Goal: Task Accomplishment & Management: Manage account settings

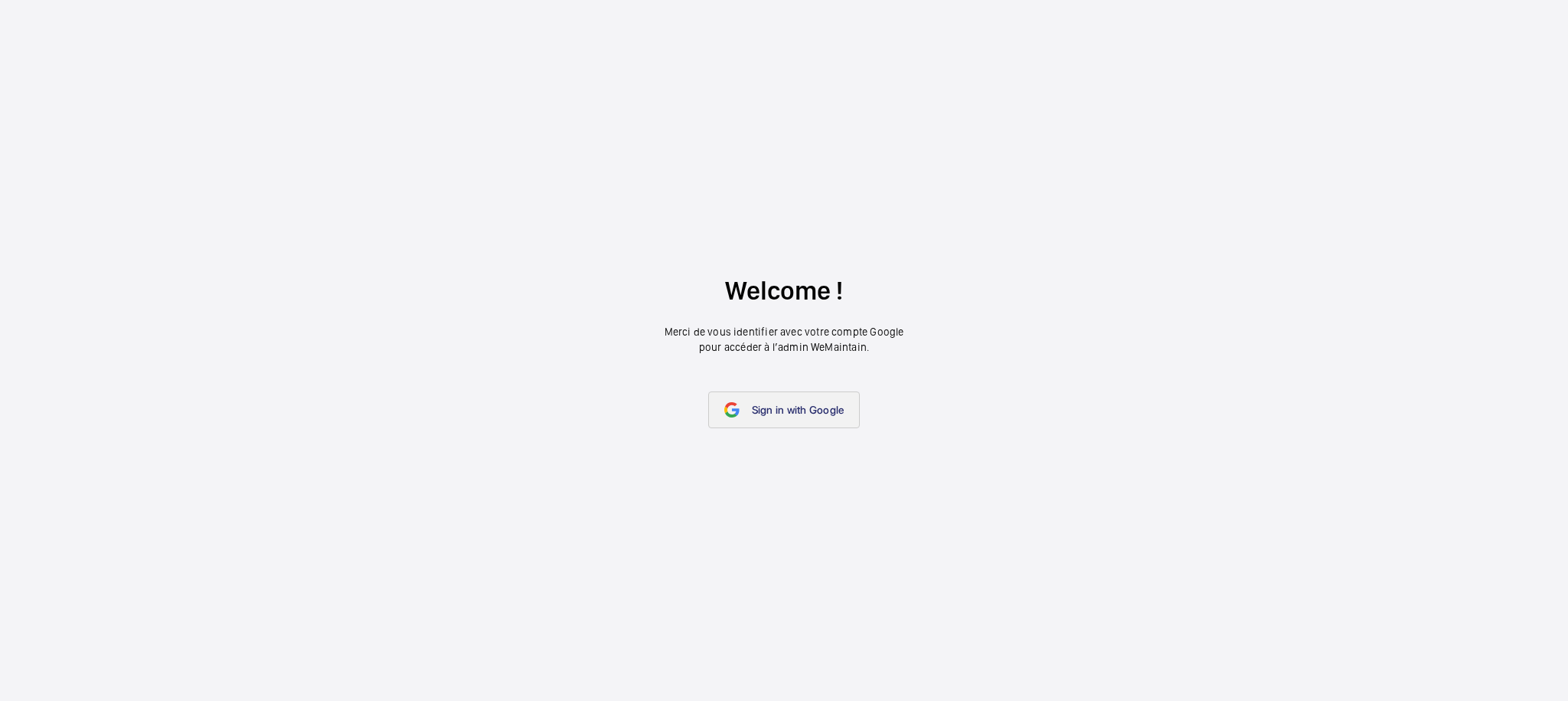
click at [782, 400] on link "Sign in with Google" at bounding box center [784, 409] width 152 height 37
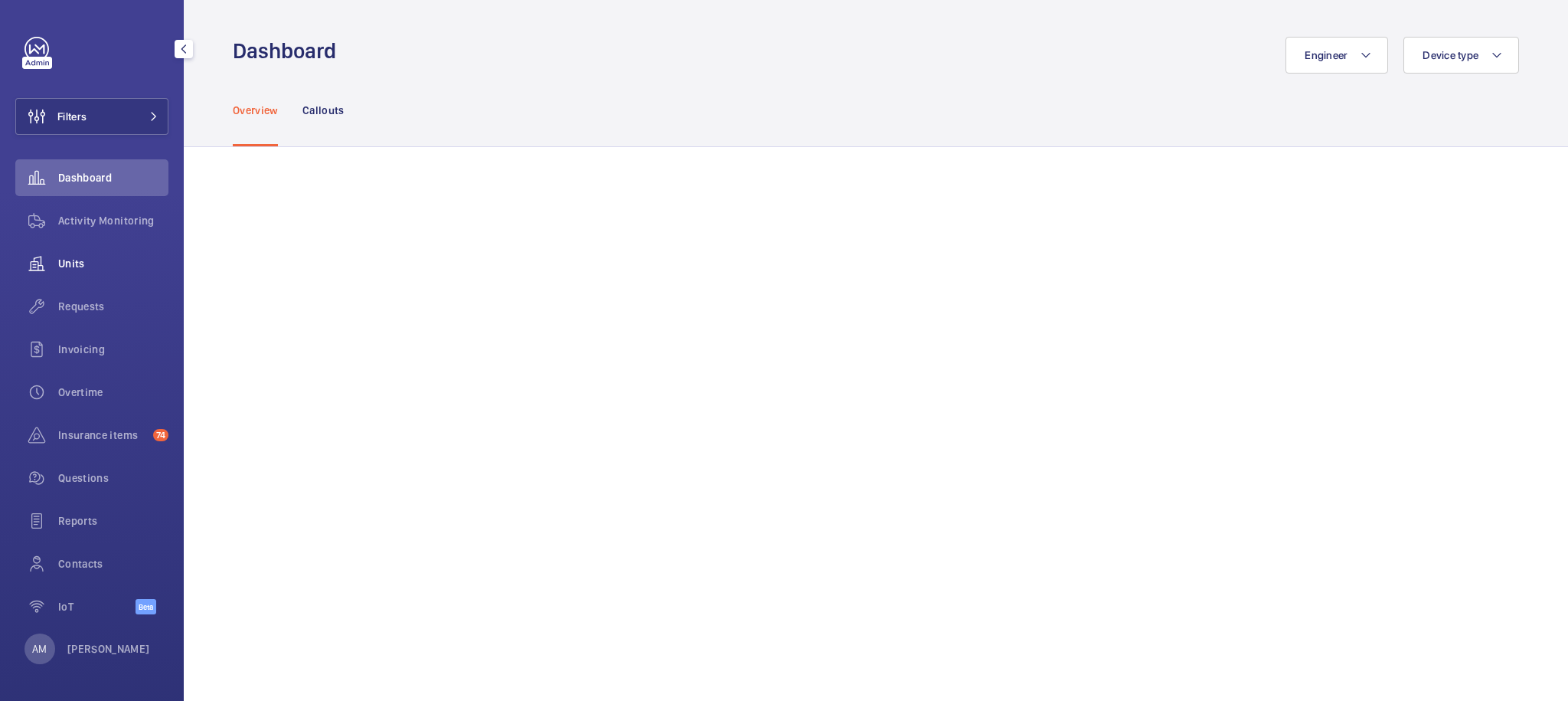
click at [82, 256] on span "Units" at bounding box center [113, 264] width 110 height 16
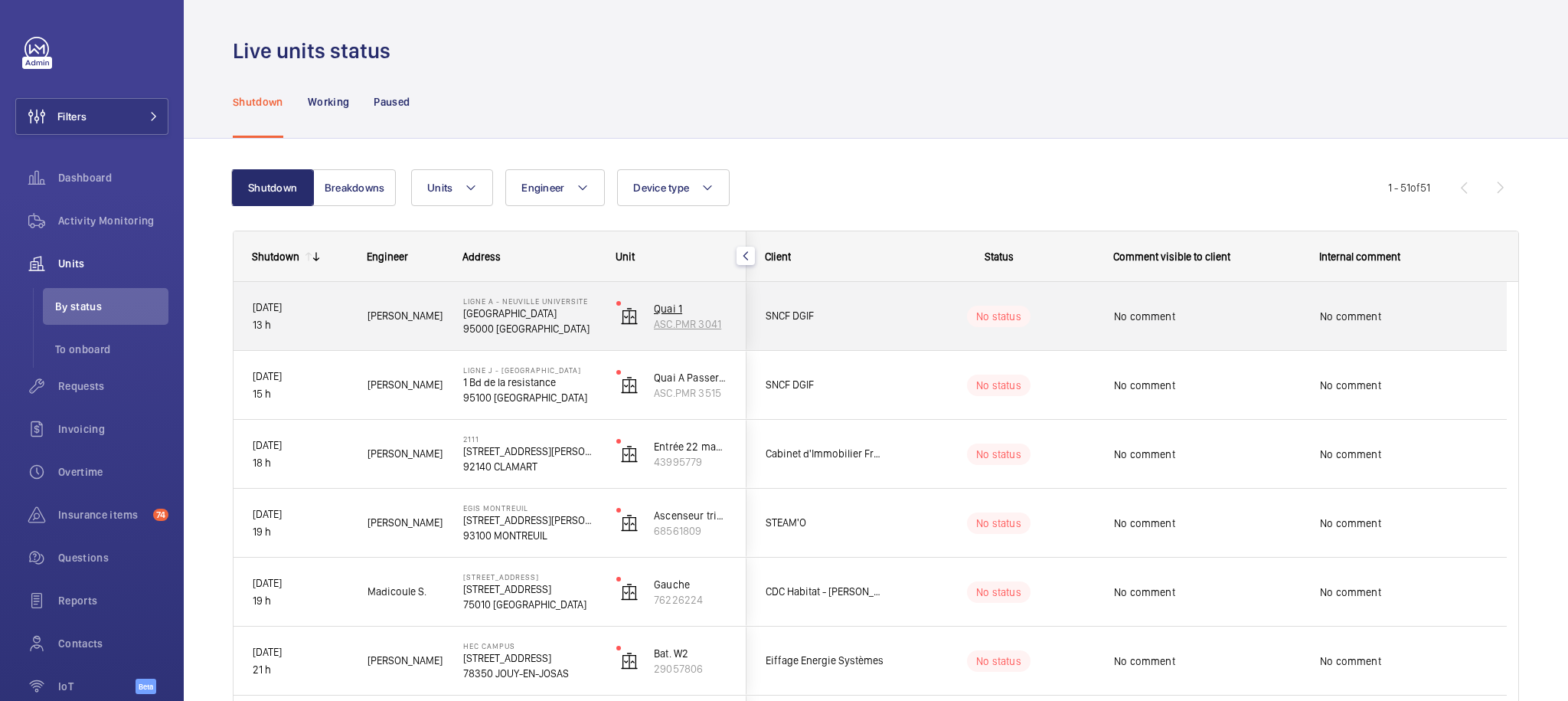
click at [667, 328] on p "ASC.PMR 3041" at bounding box center [690, 324] width 73 height 16
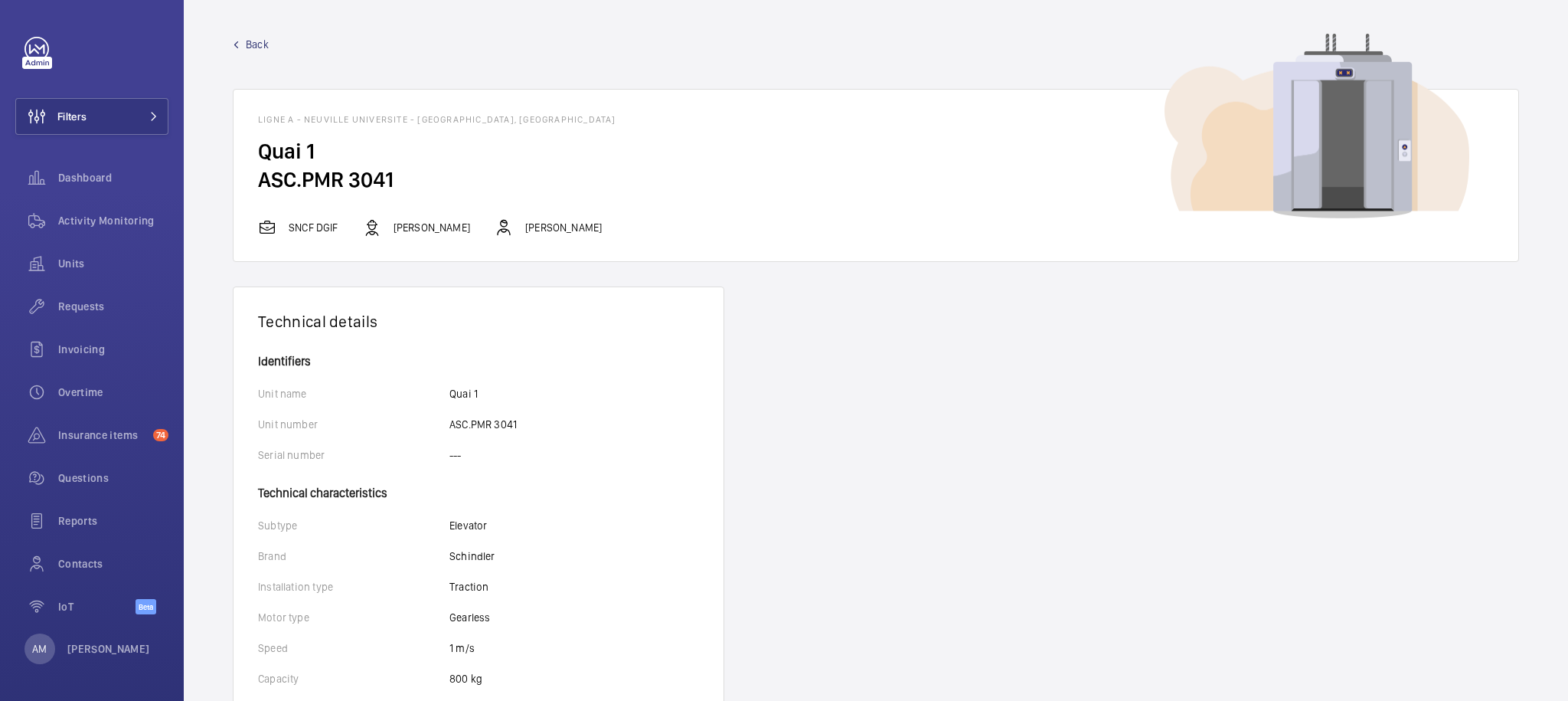
click at [88, 218] on span "Activity Monitoring" at bounding box center [113, 221] width 110 height 16
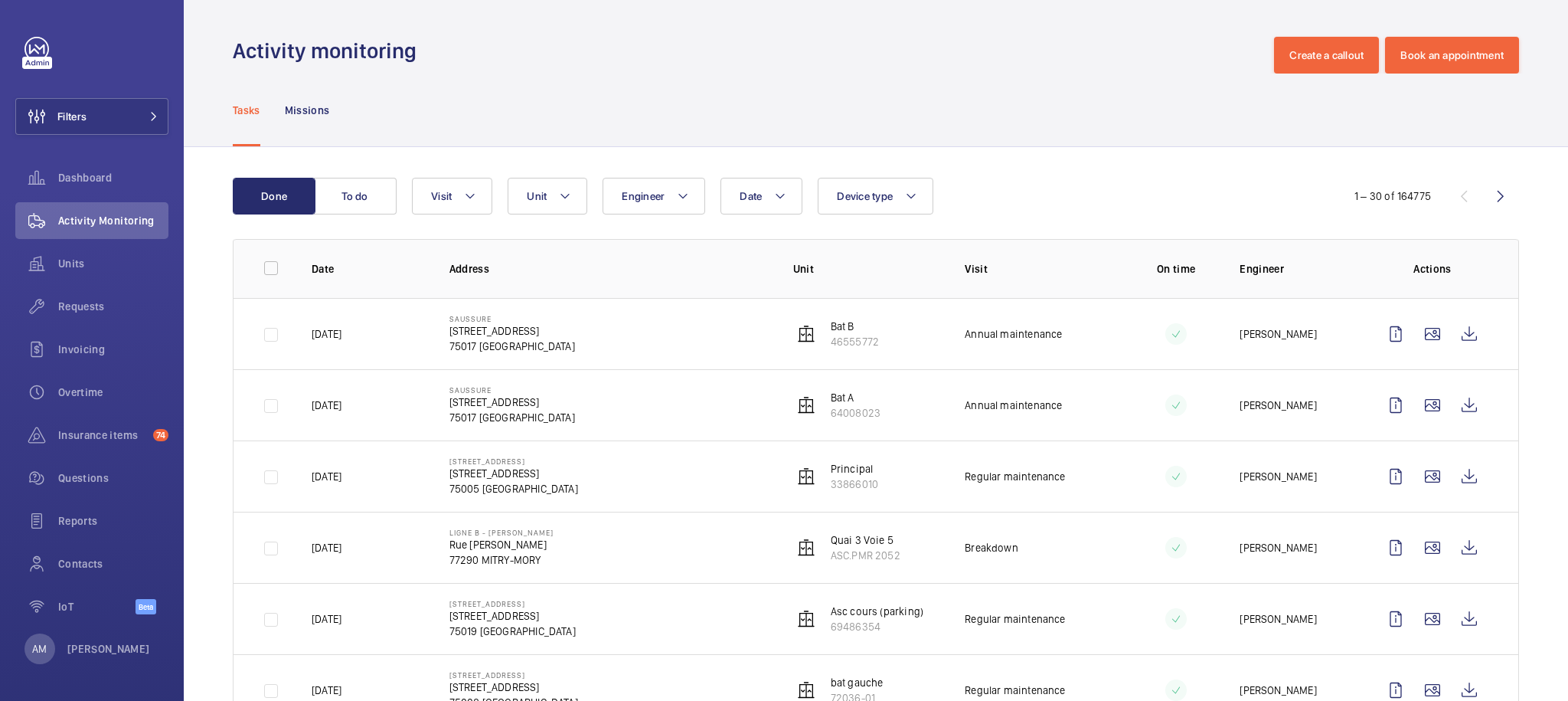
click at [257, 342] on td at bounding box center [260, 333] width 54 height 71
click at [270, 338] on td at bounding box center [260, 333] width 54 height 71
click at [265, 272] on input "checkbox" at bounding box center [270, 267] width 30 height 30
checkbox input "true"
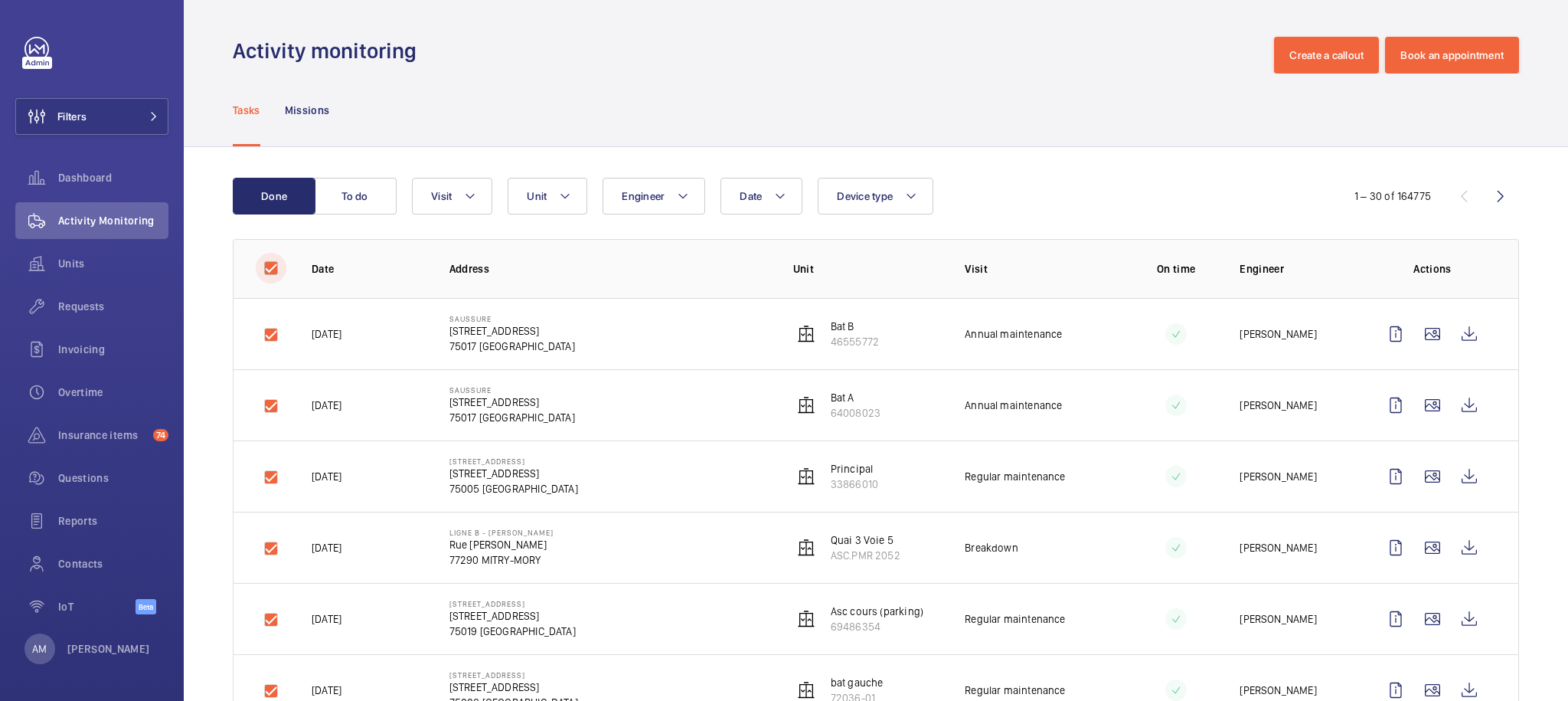
checkbox input "true"
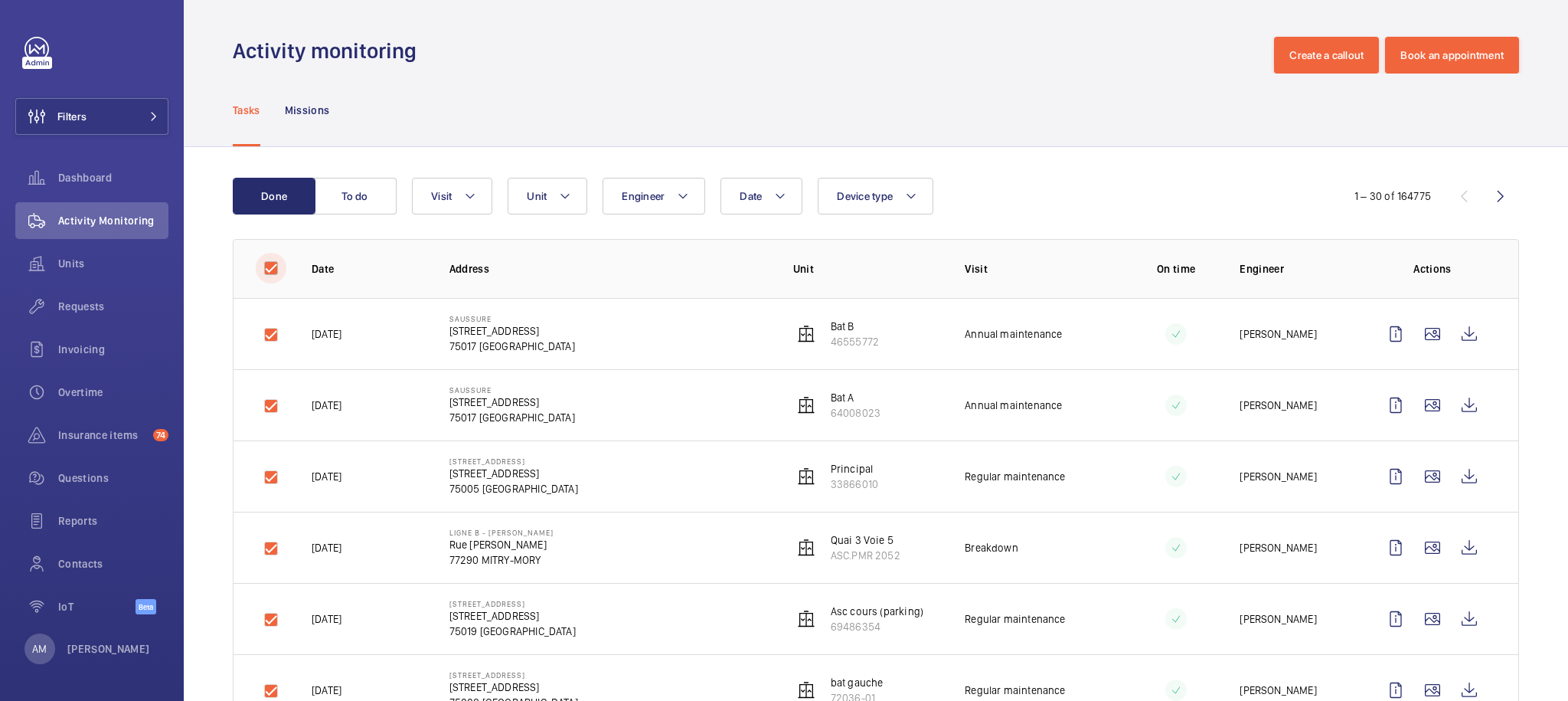
checkbox input "true"
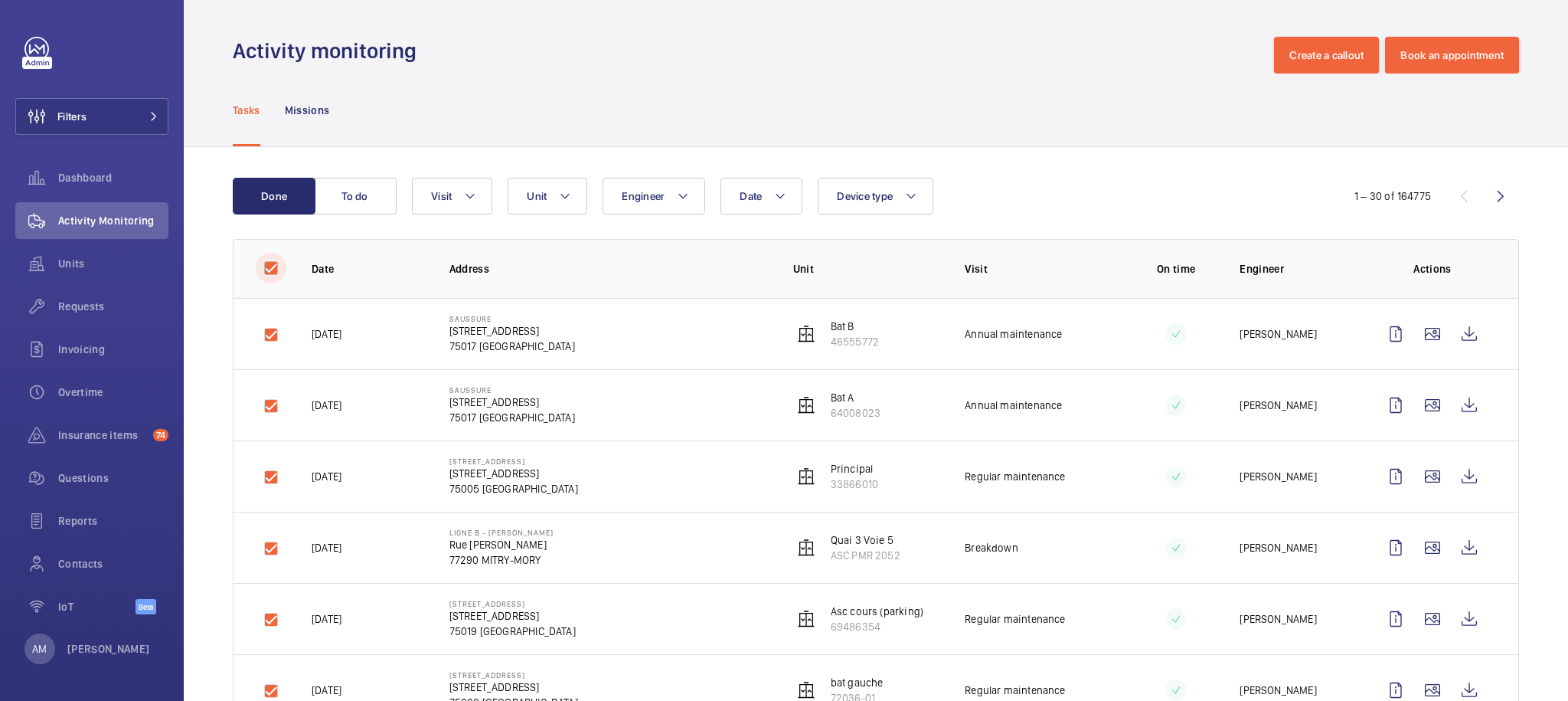
checkbox input "true"
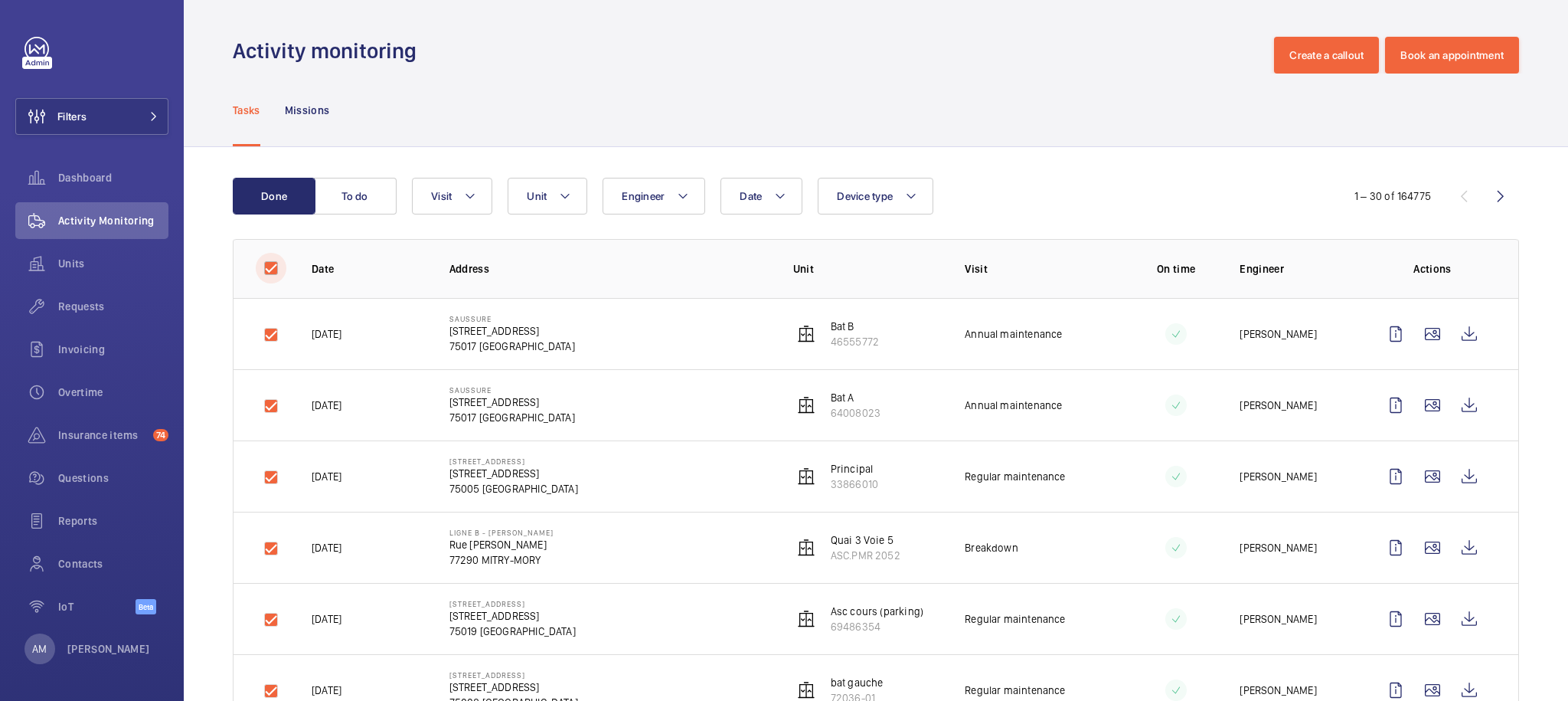
checkbox input "true"
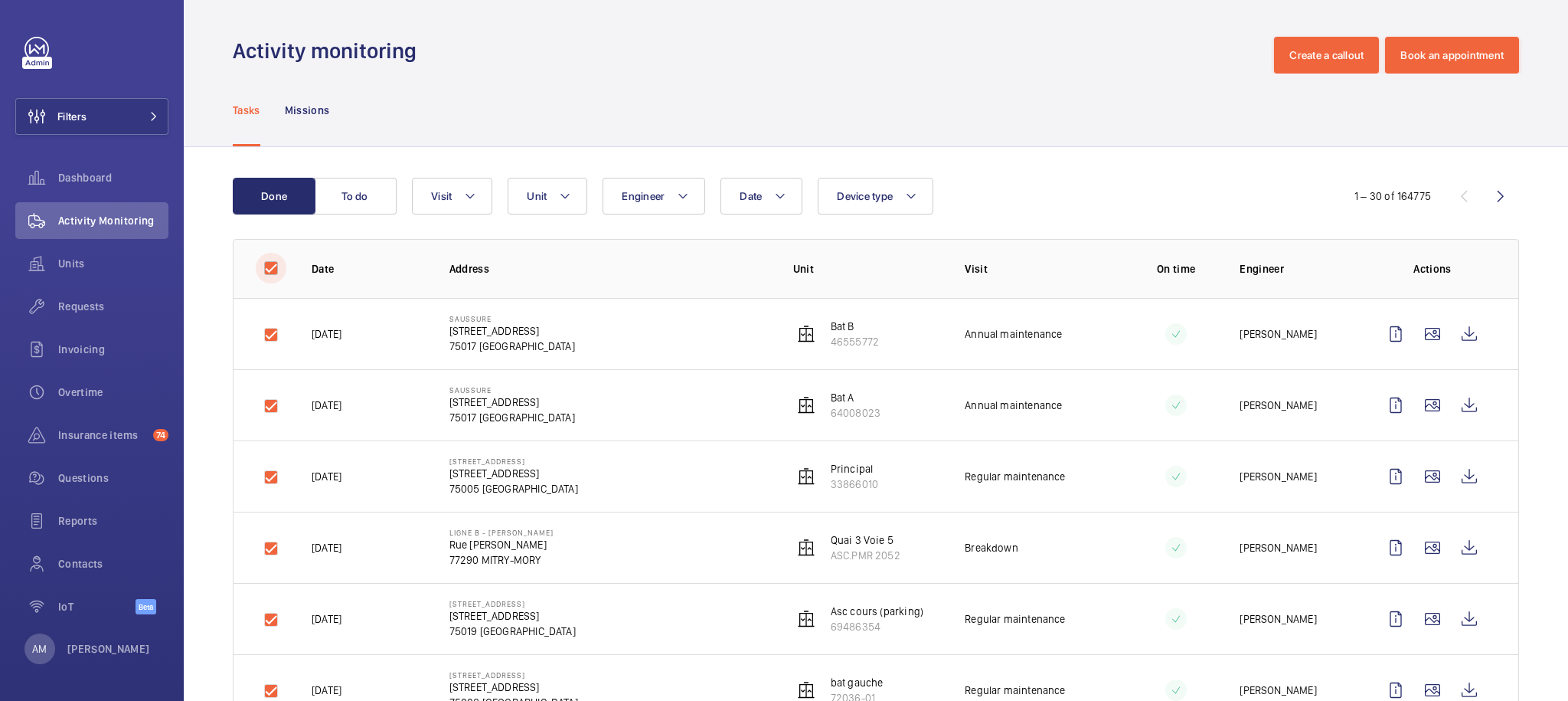
checkbox input "true"
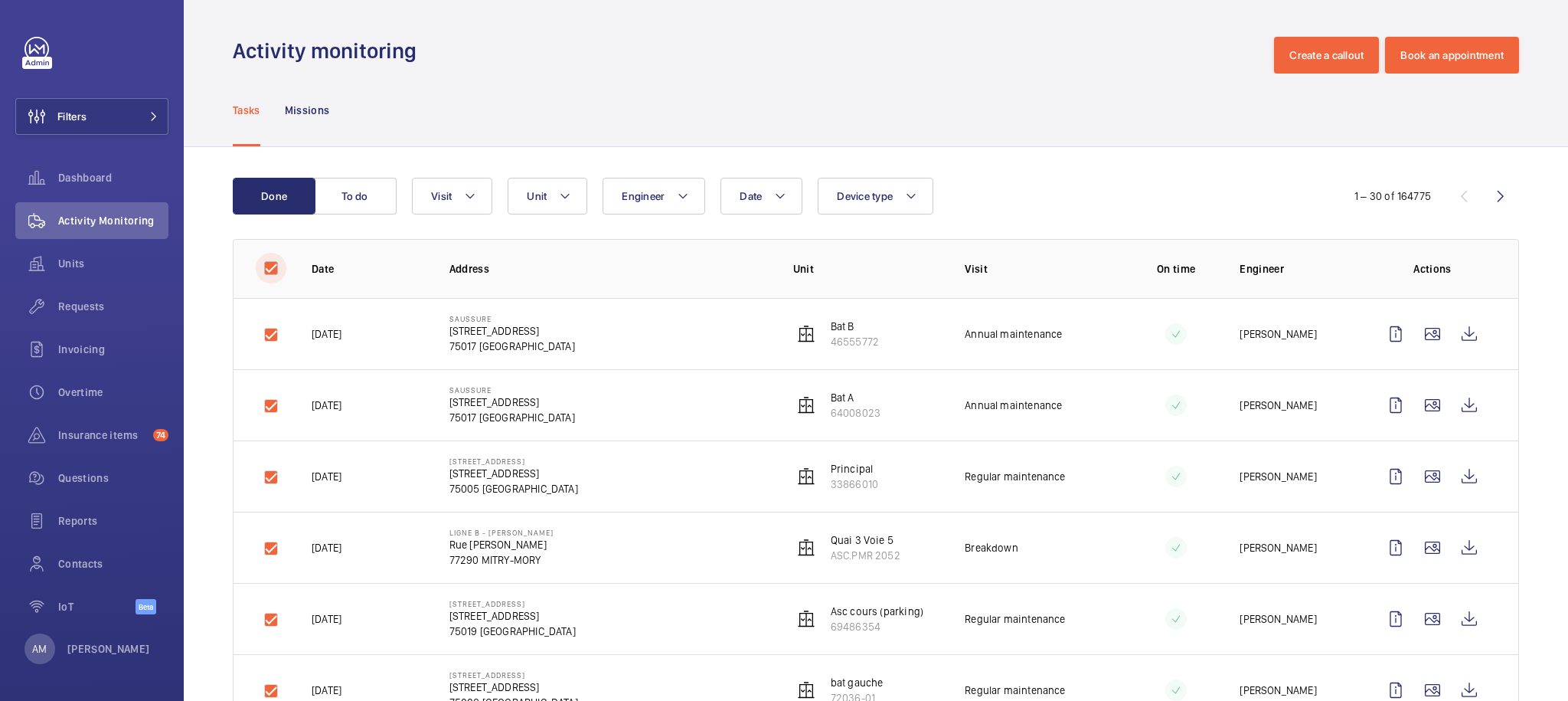
checkbox input "true"
click at [271, 272] on input "checkbox" at bounding box center [270, 267] width 30 height 30
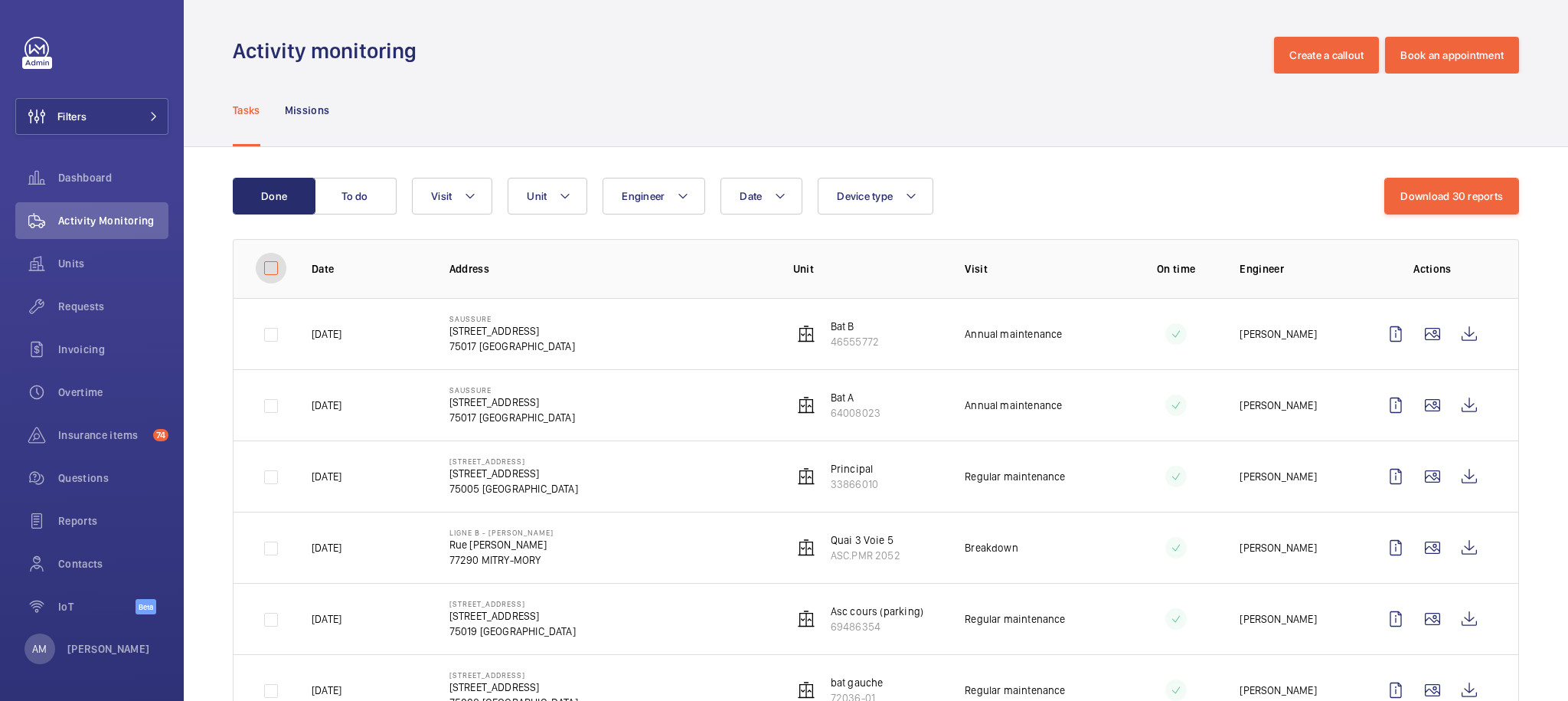
checkbox input "false"
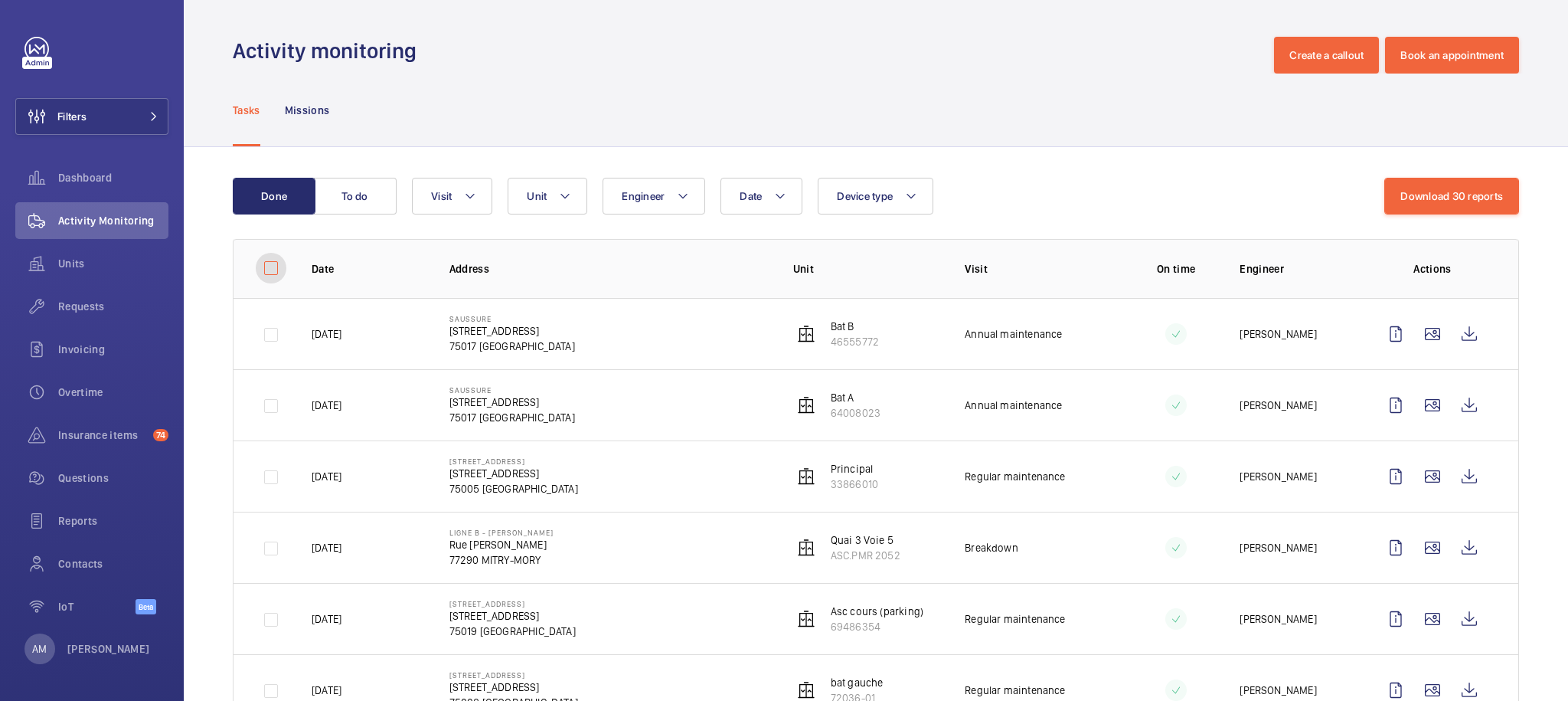
checkbox input "false"
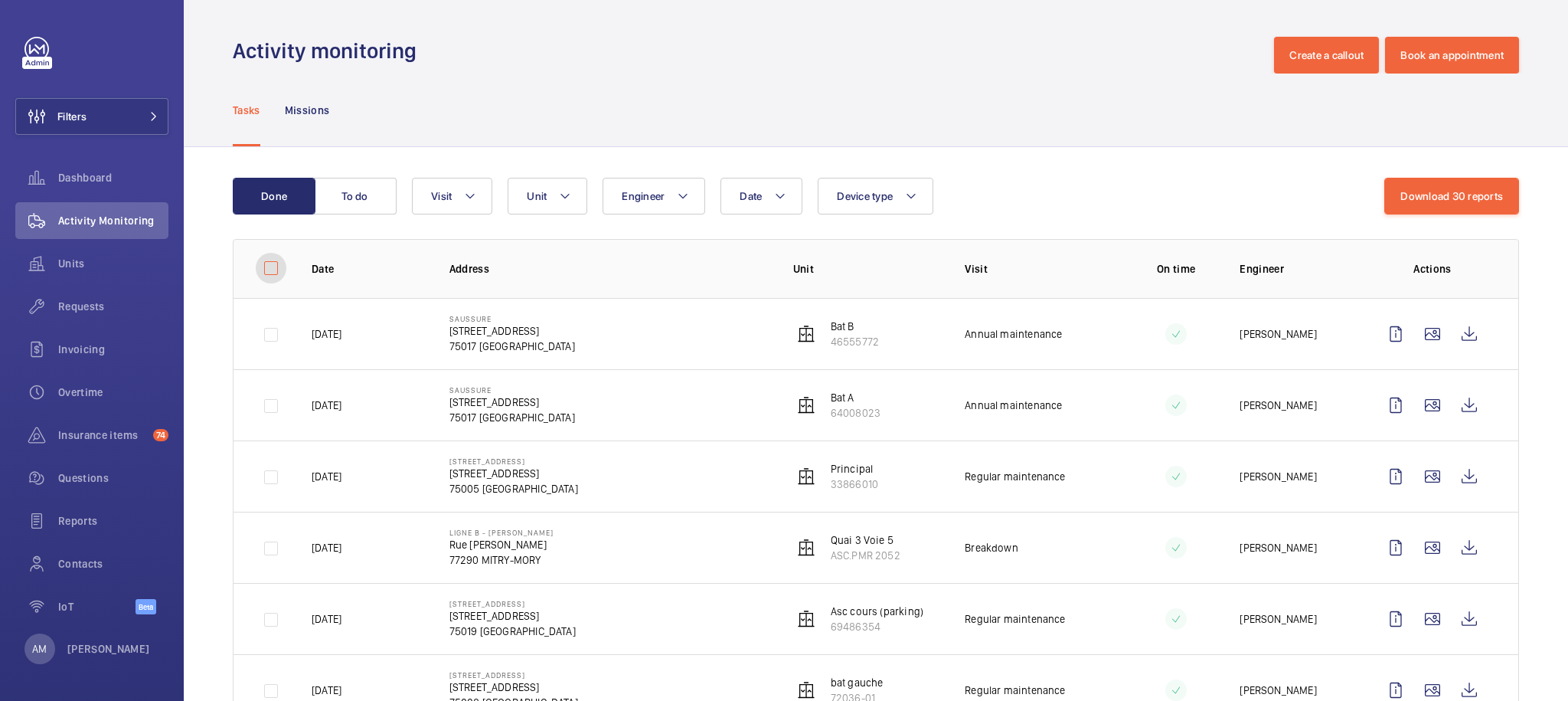
checkbox input "false"
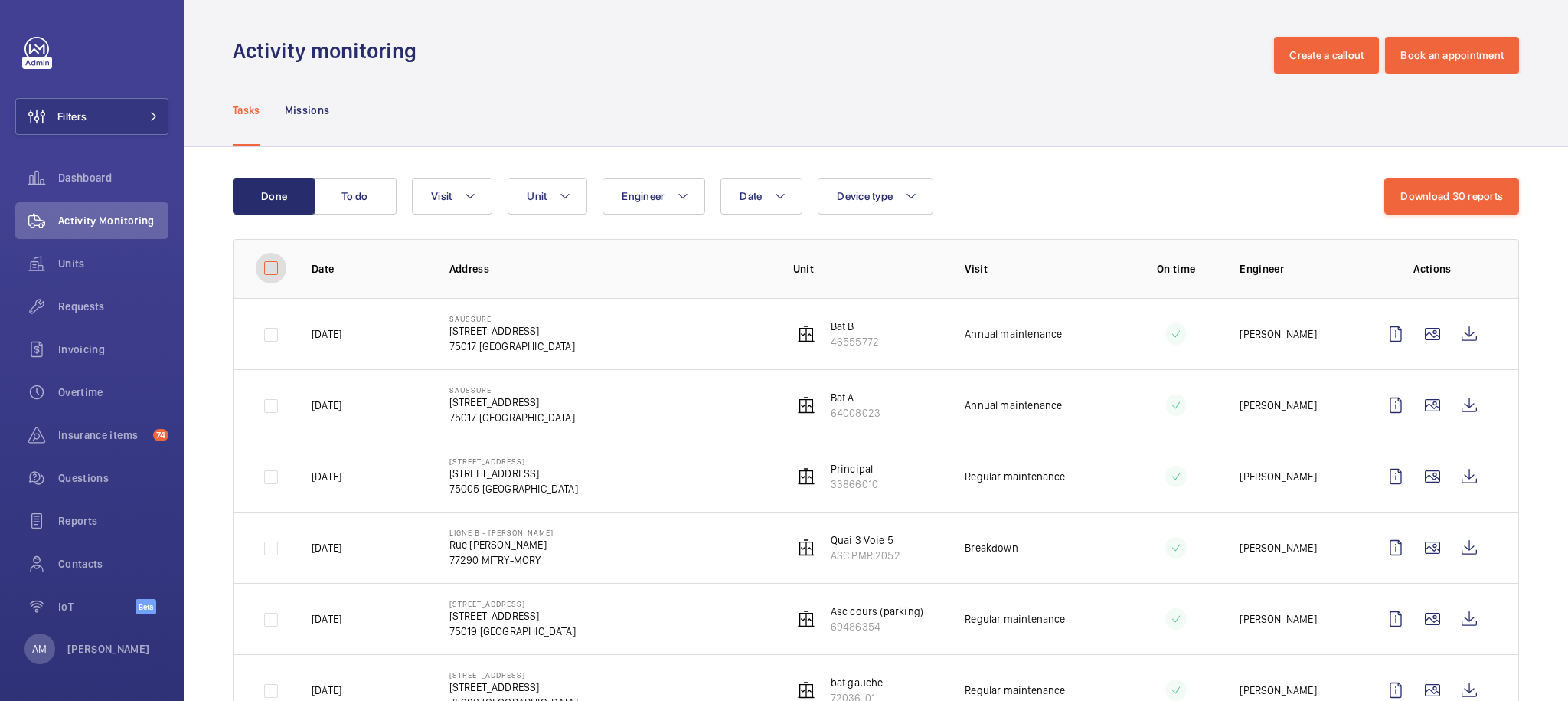
checkbox input "false"
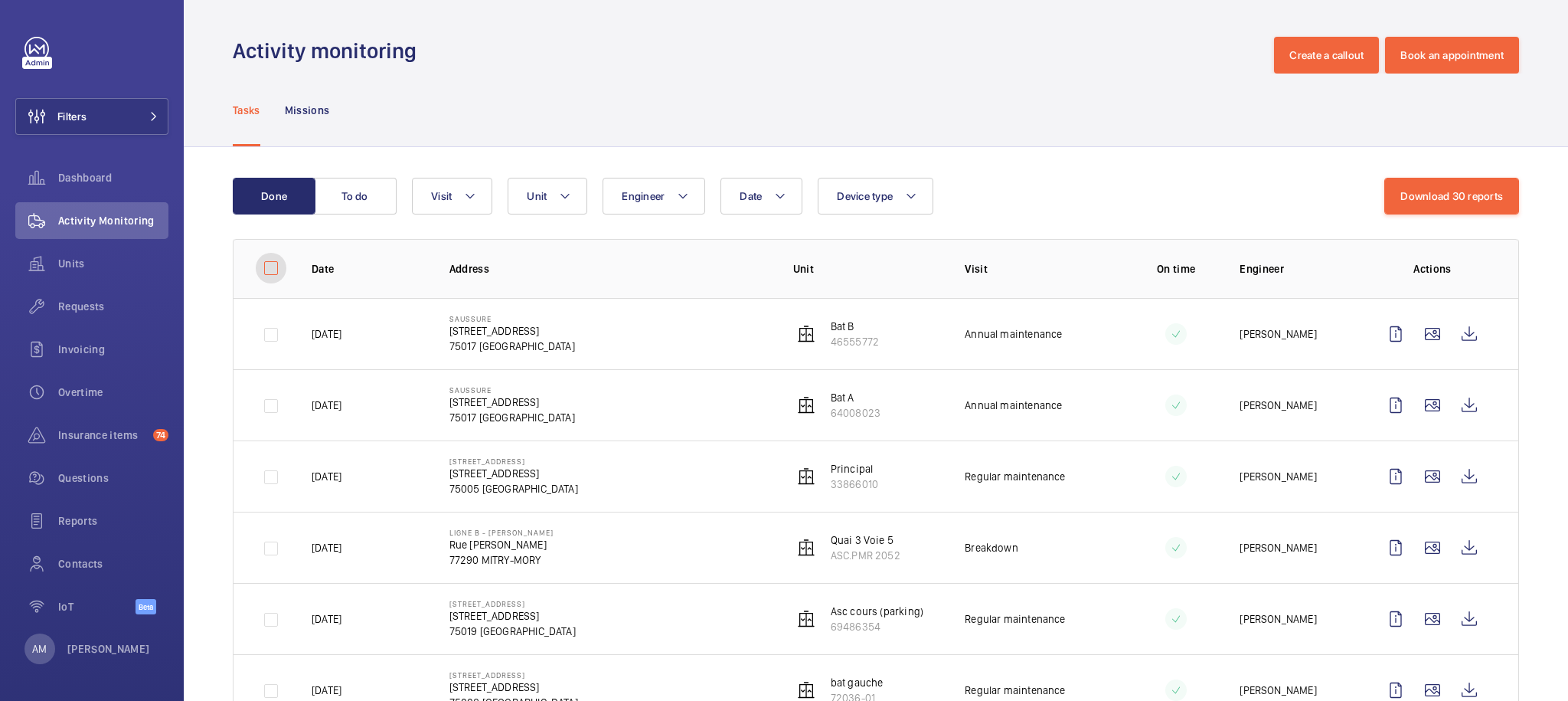
checkbox input "false"
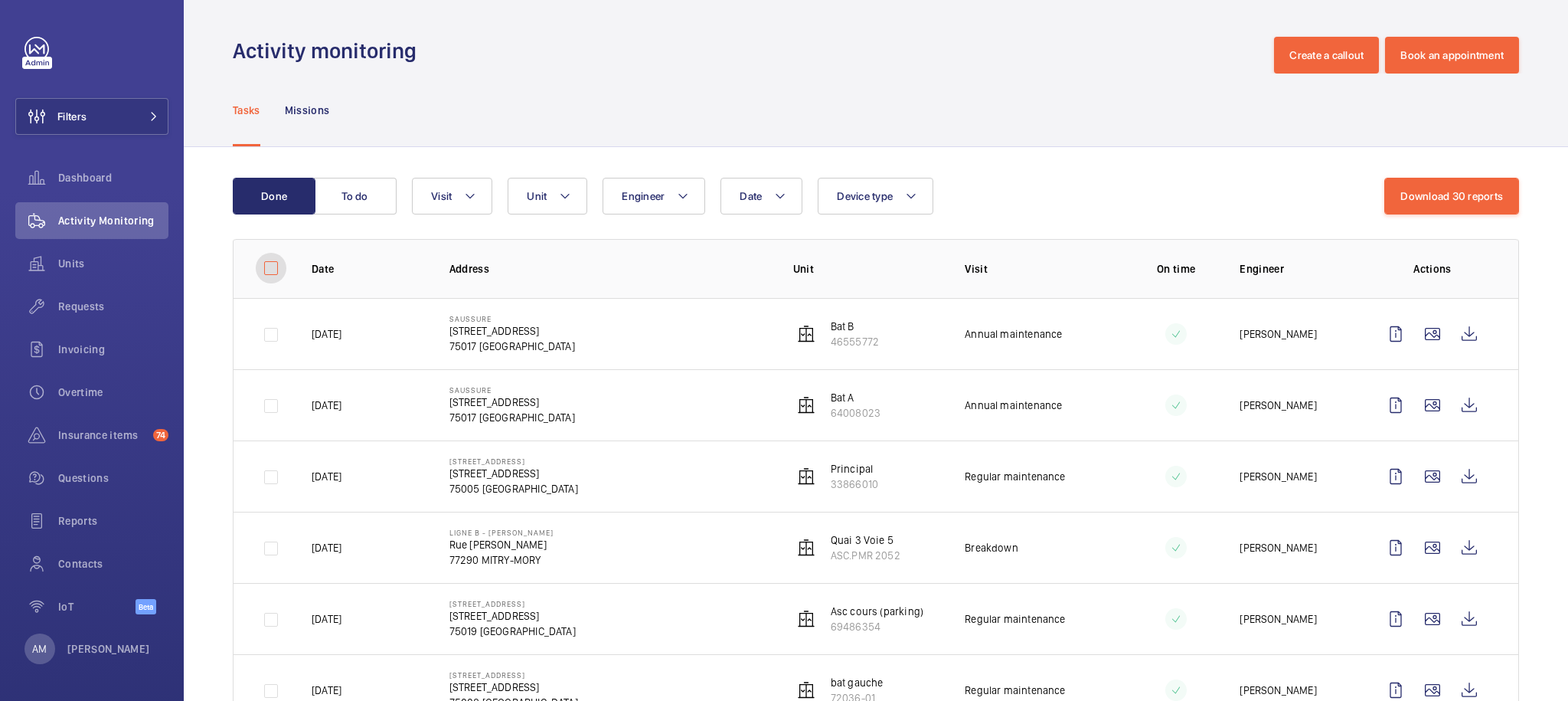
checkbox input "false"
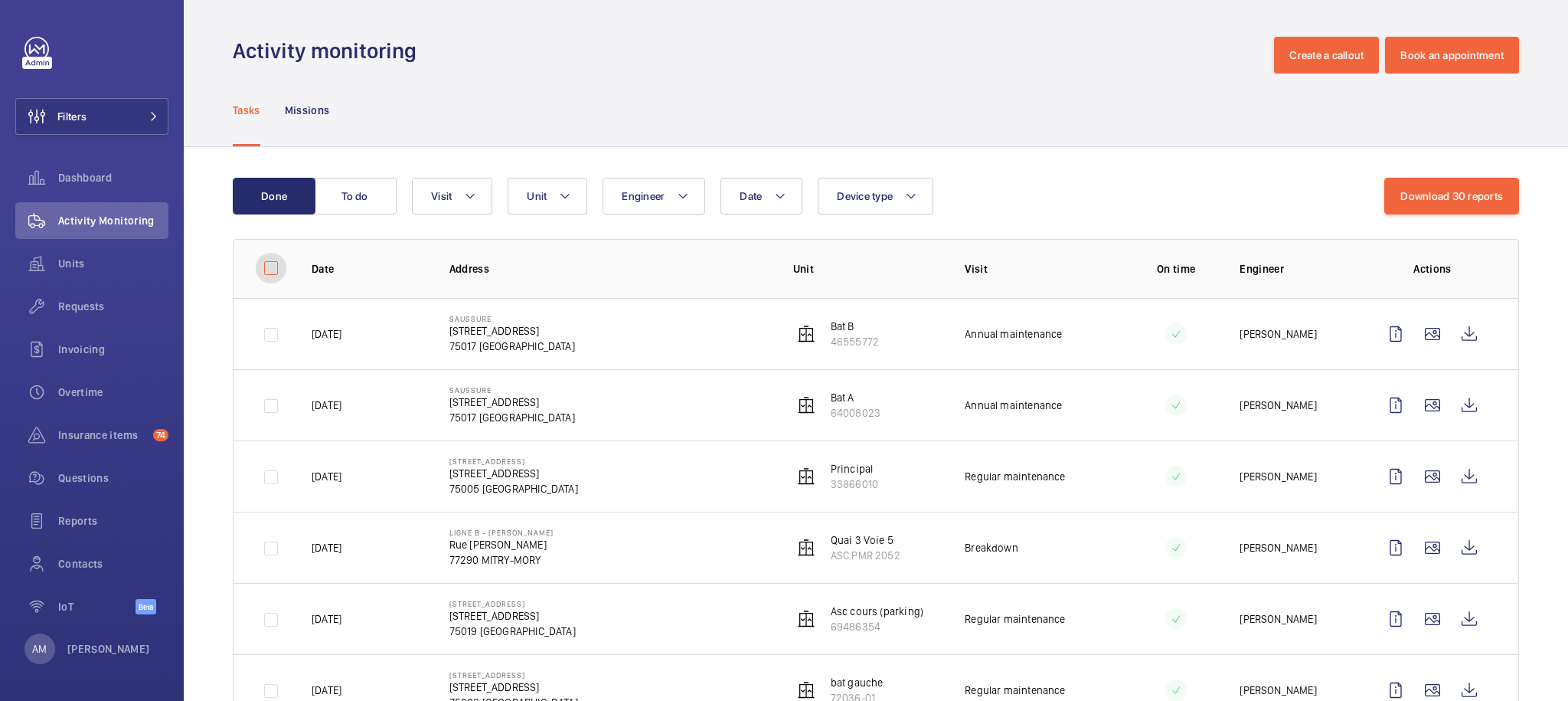
checkbox input "false"
click at [267, 336] on td at bounding box center [260, 333] width 54 height 71
click at [268, 395] on td at bounding box center [260, 404] width 54 height 71
click at [267, 341] on td at bounding box center [260, 333] width 54 height 71
click at [269, 388] on td at bounding box center [260, 404] width 54 height 71
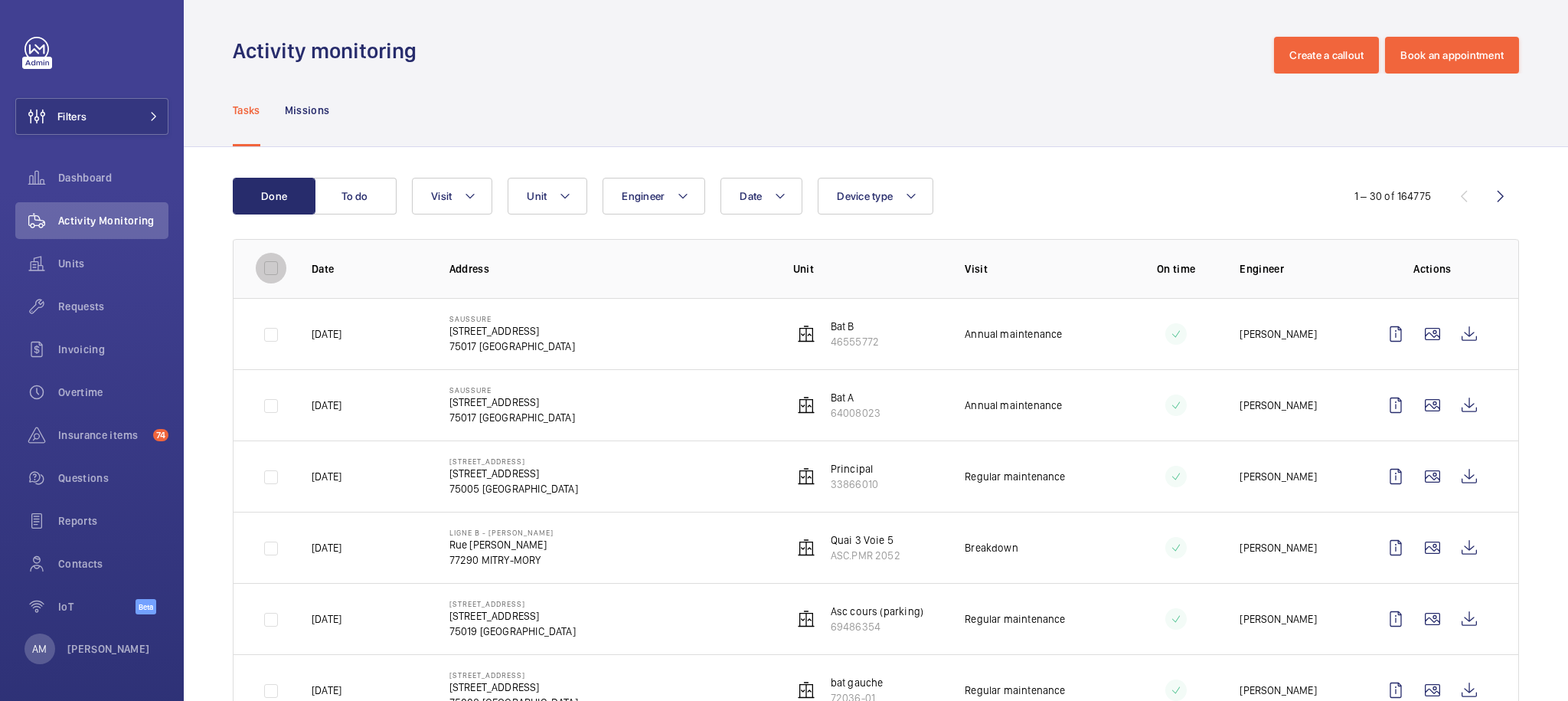
click at [260, 272] on input "checkbox" at bounding box center [270, 267] width 30 height 30
checkbox input "true"
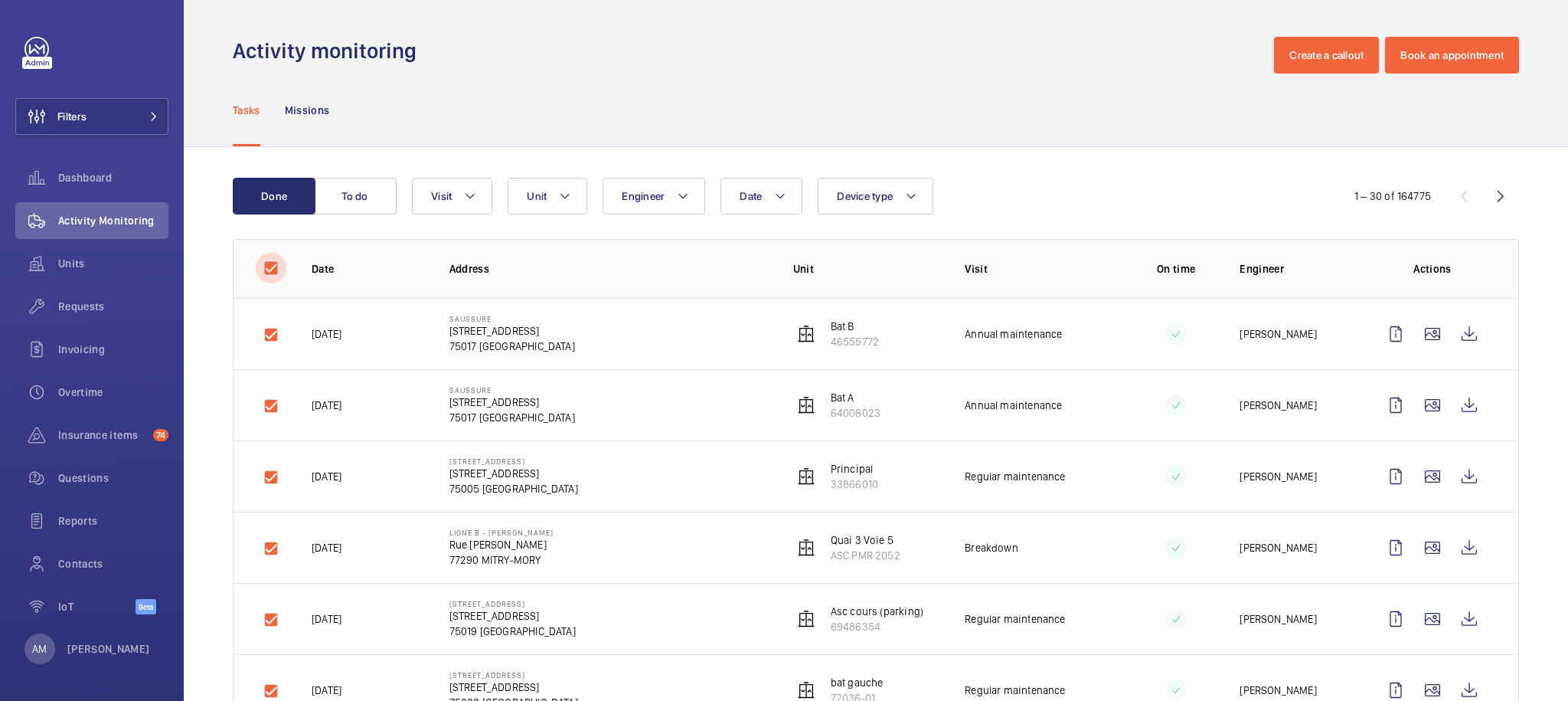
checkbox input "true"
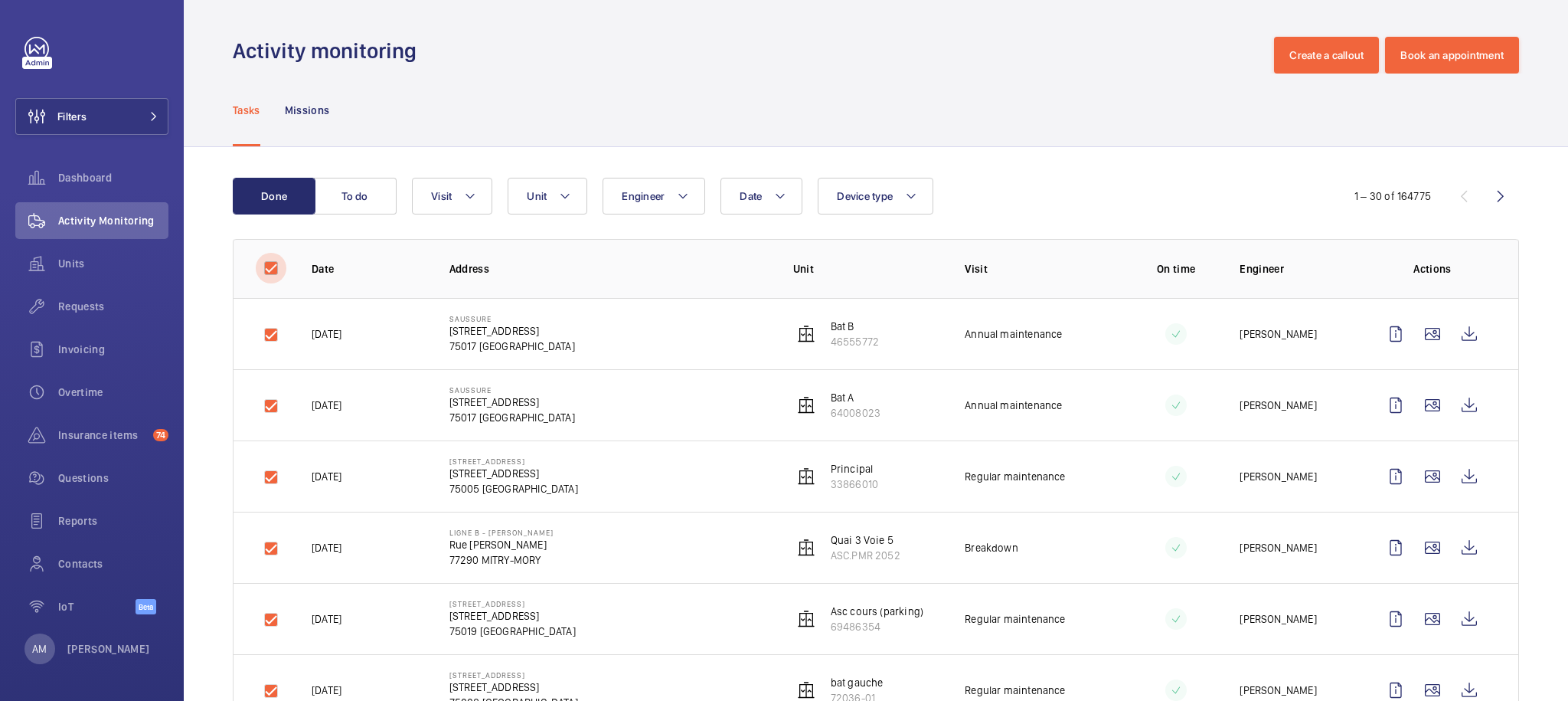
checkbox input "true"
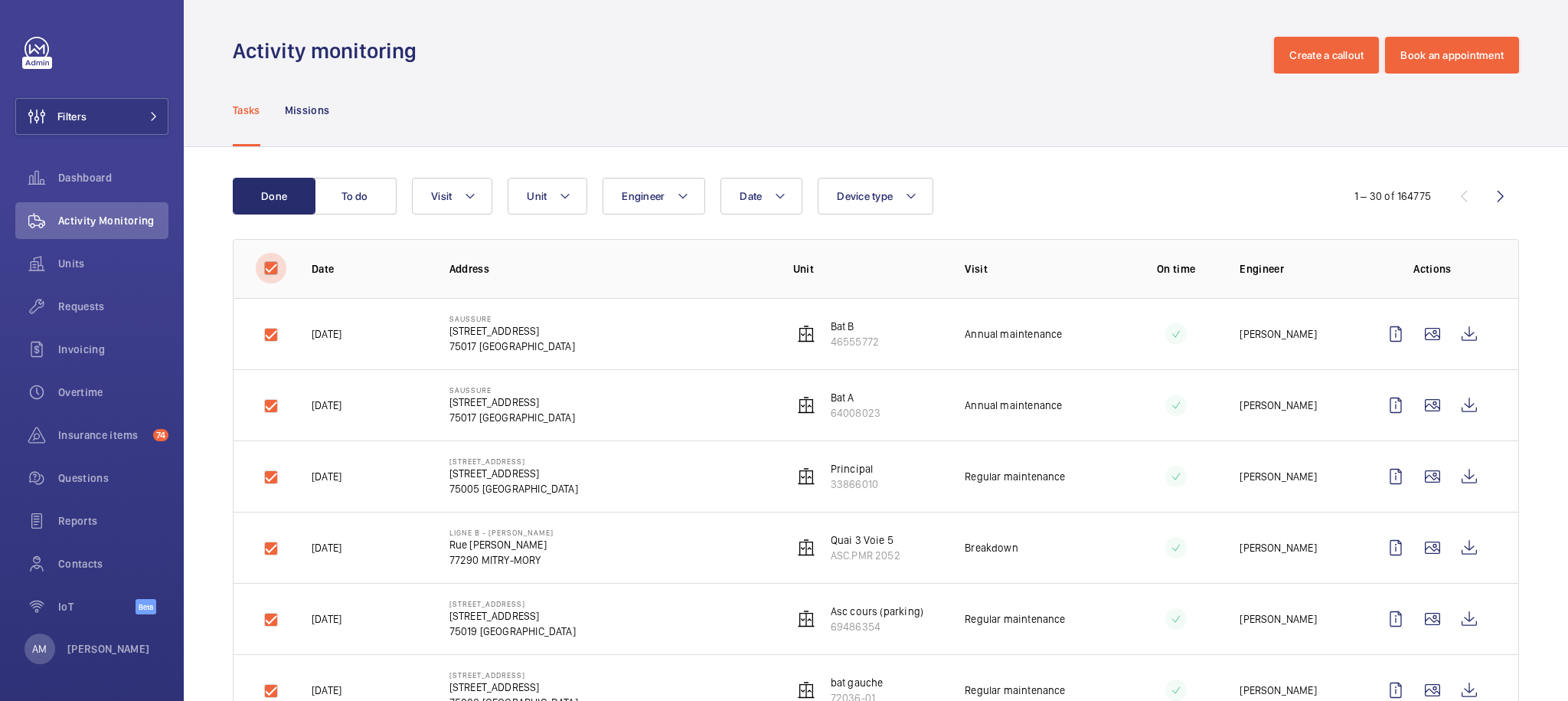
checkbox input "true"
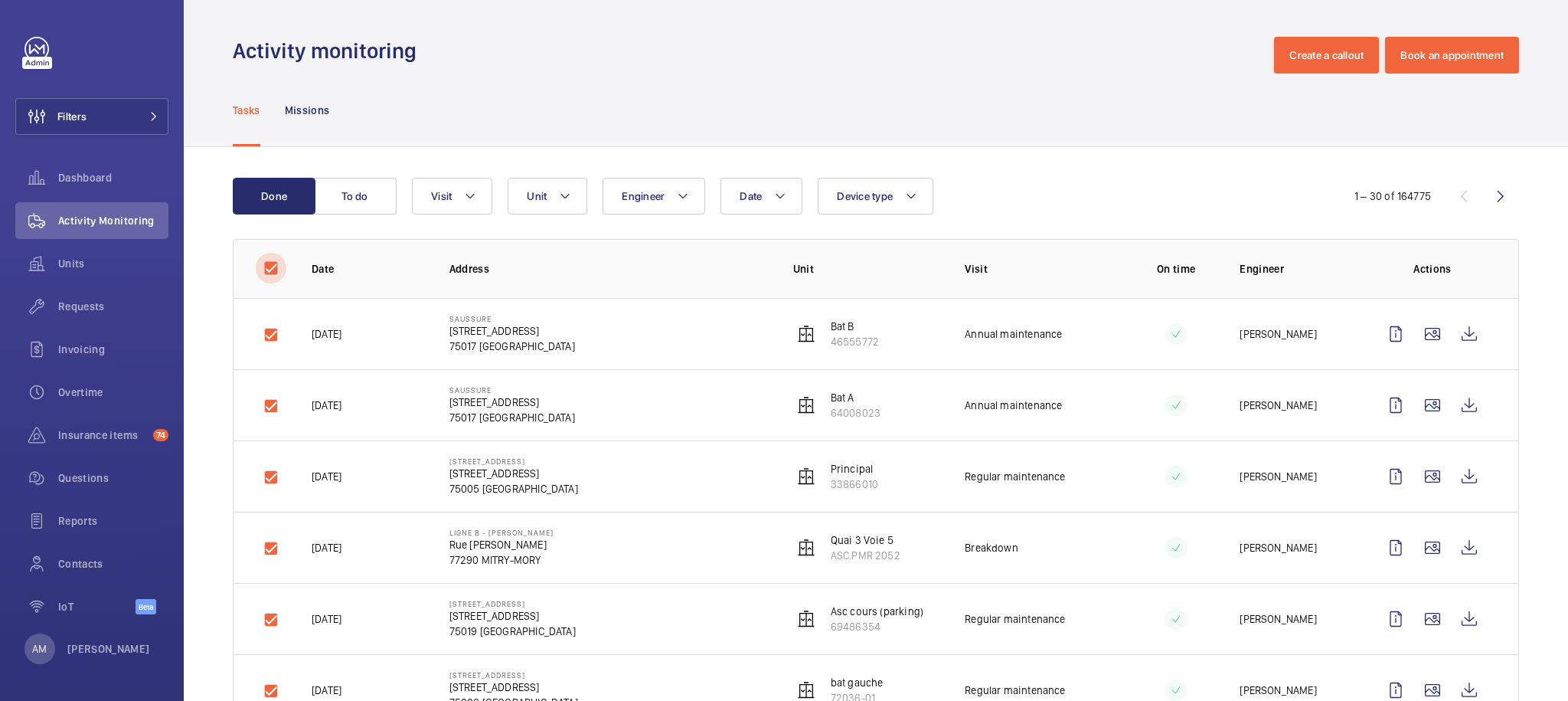
checkbox input "true"
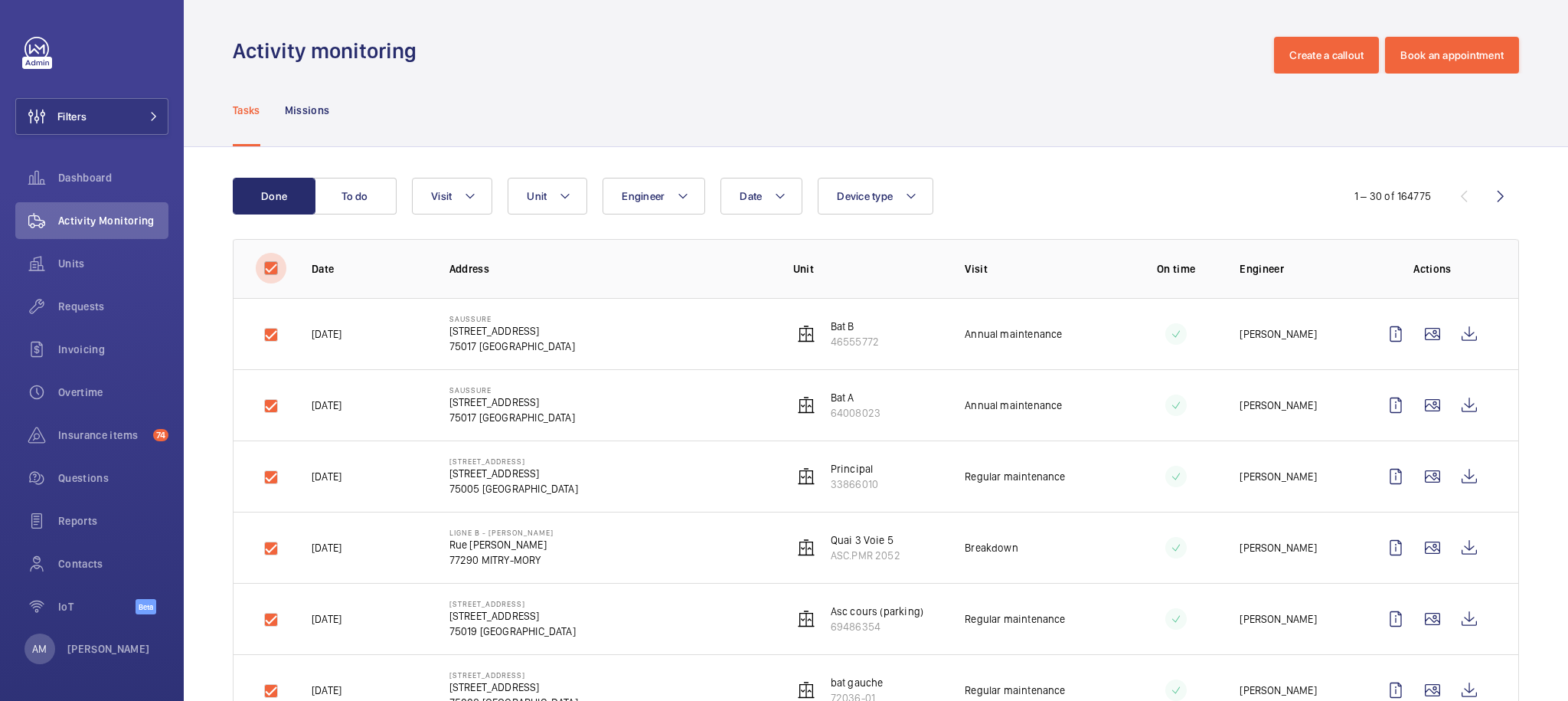
checkbox input "true"
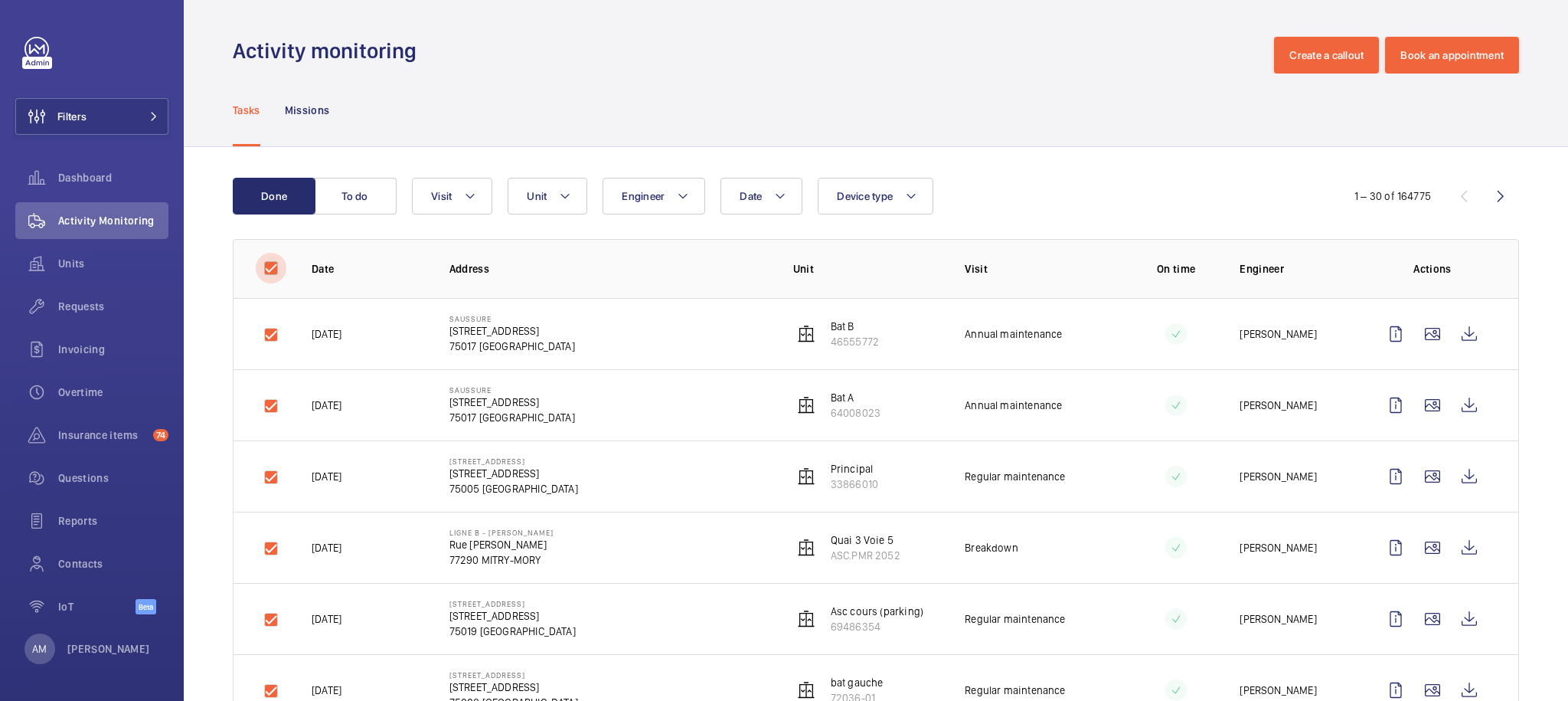
checkbox input "true"
click at [270, 273] on input "checkbox" at bounding box center [270, 267] width 30 height 30
checkbox input "false"
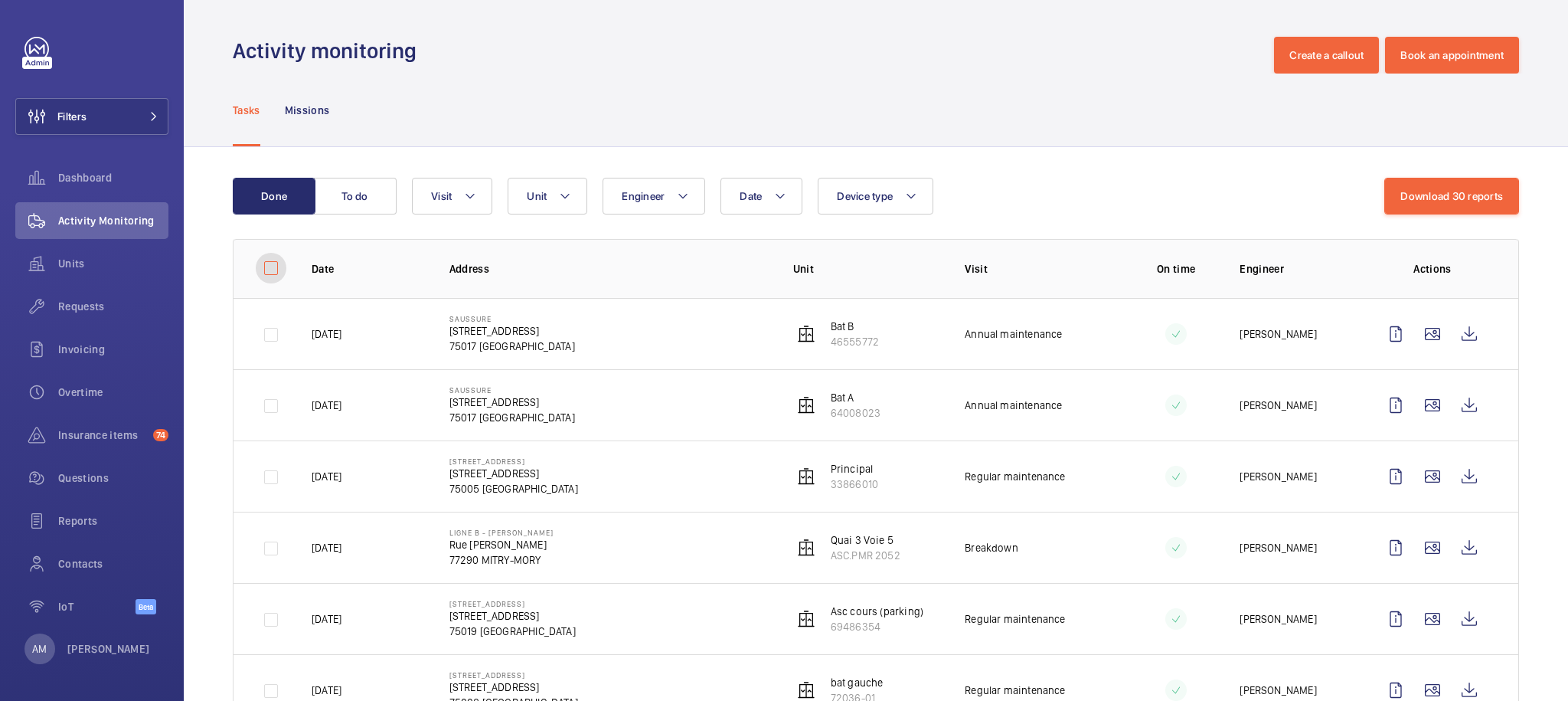
checkbox input "false"
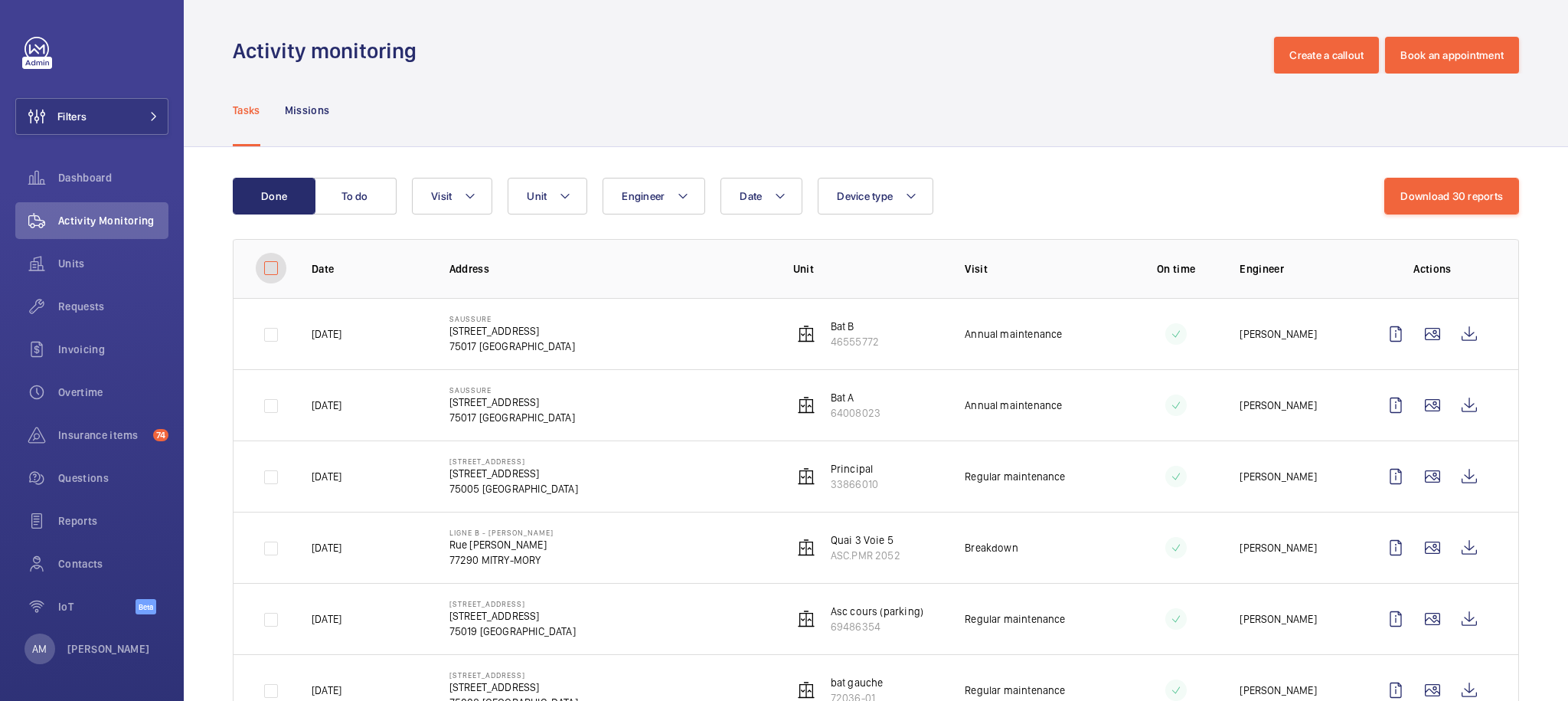
checkbox input "false"
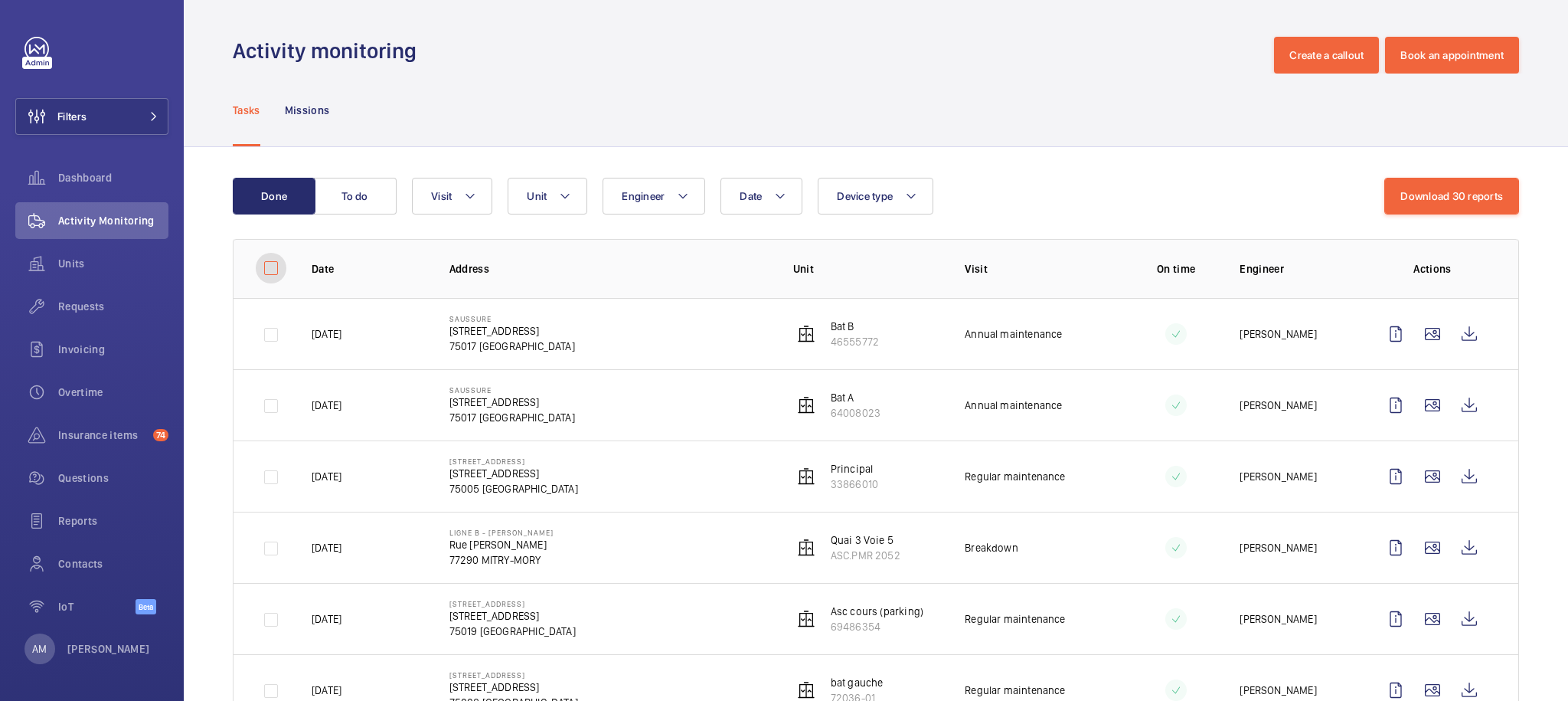
checkbox input "false"
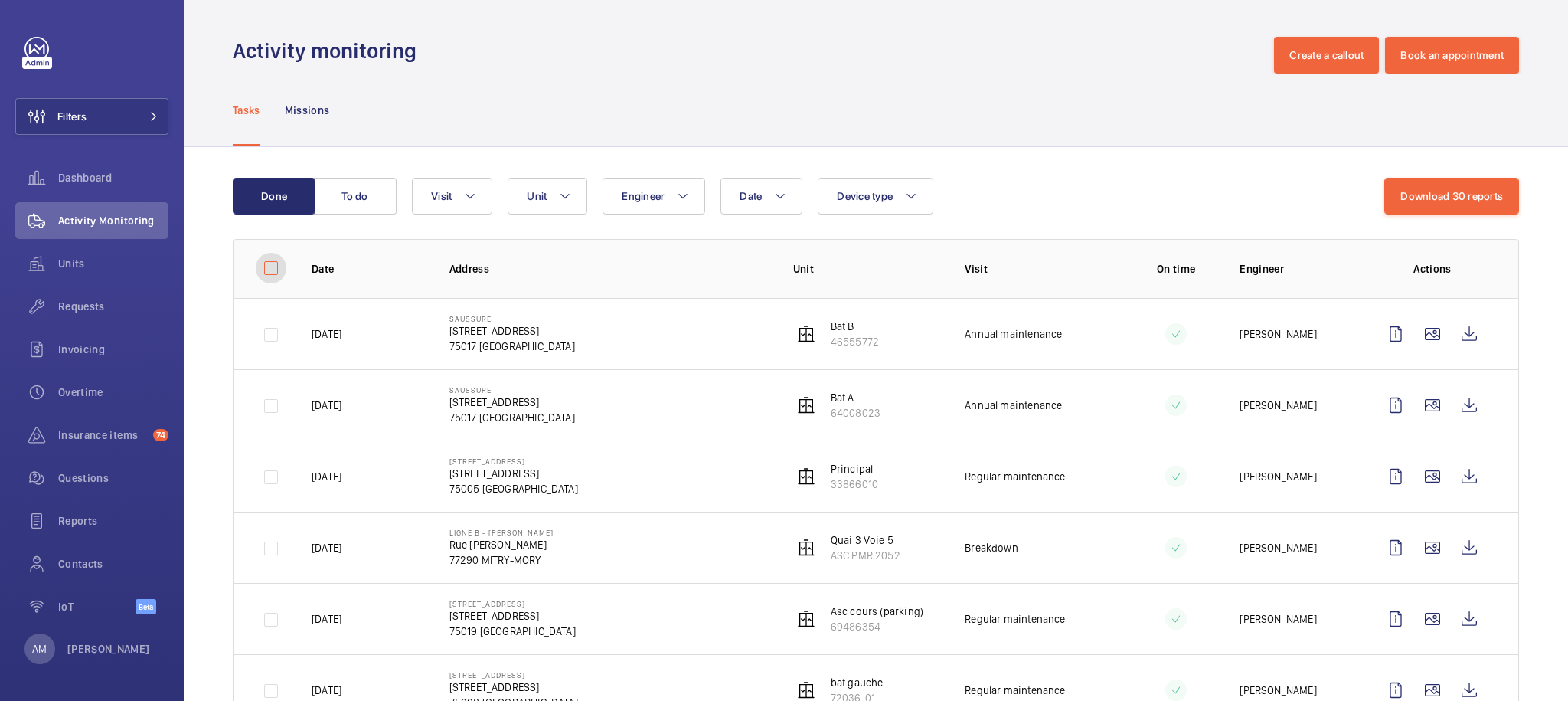
checkbox input "false"
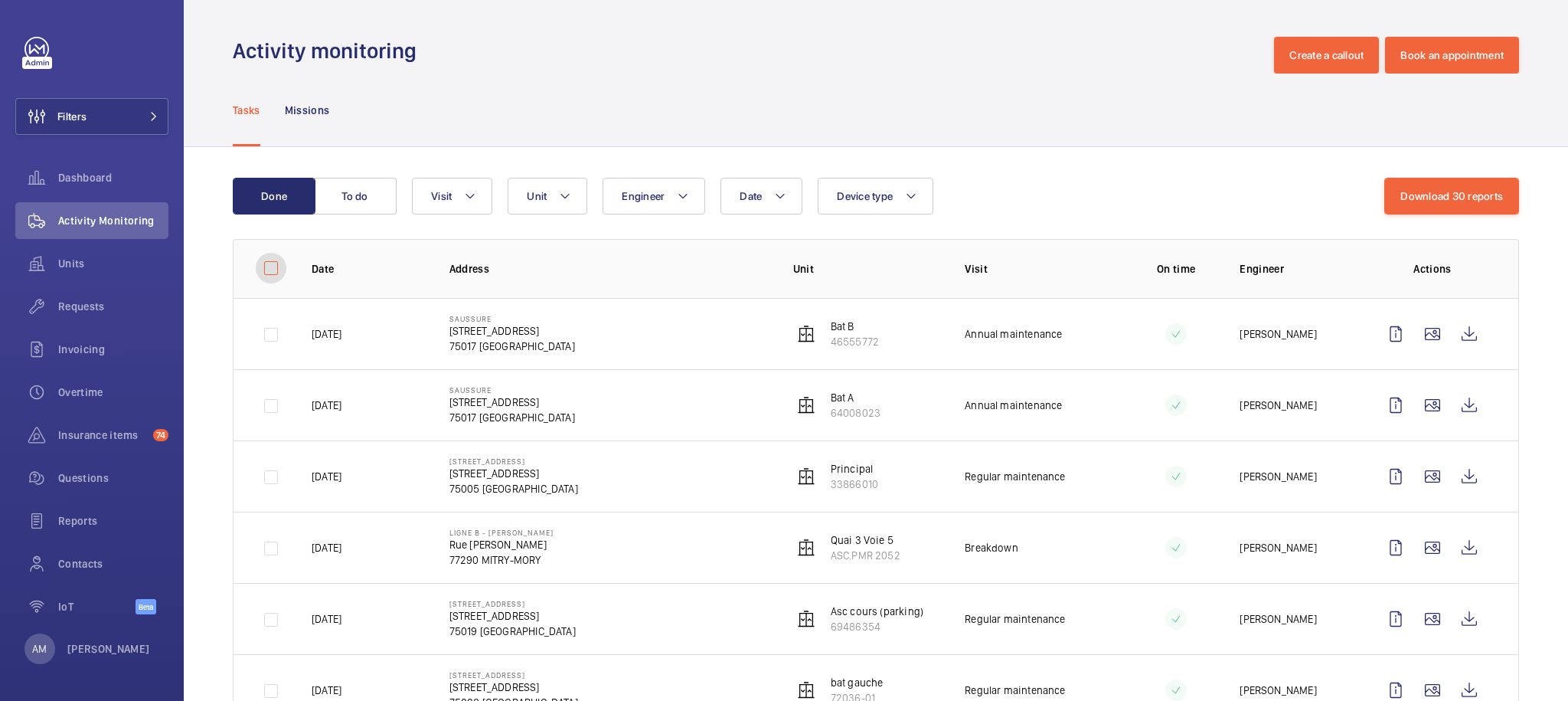
checkbox input "false"
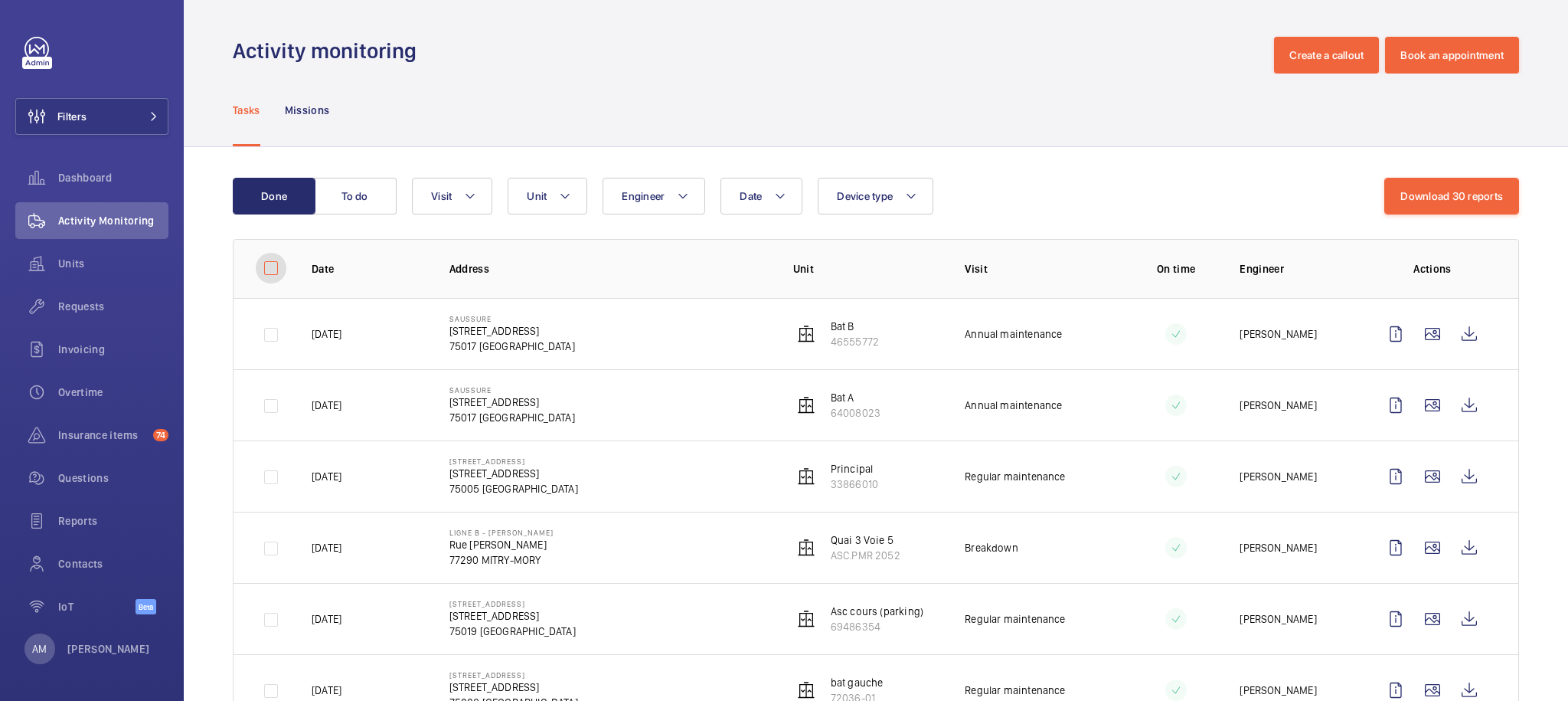
checkbox input "false"
click at [267, 269] on input "checkbox" at bounding box center [270, 267] width 30 height 30
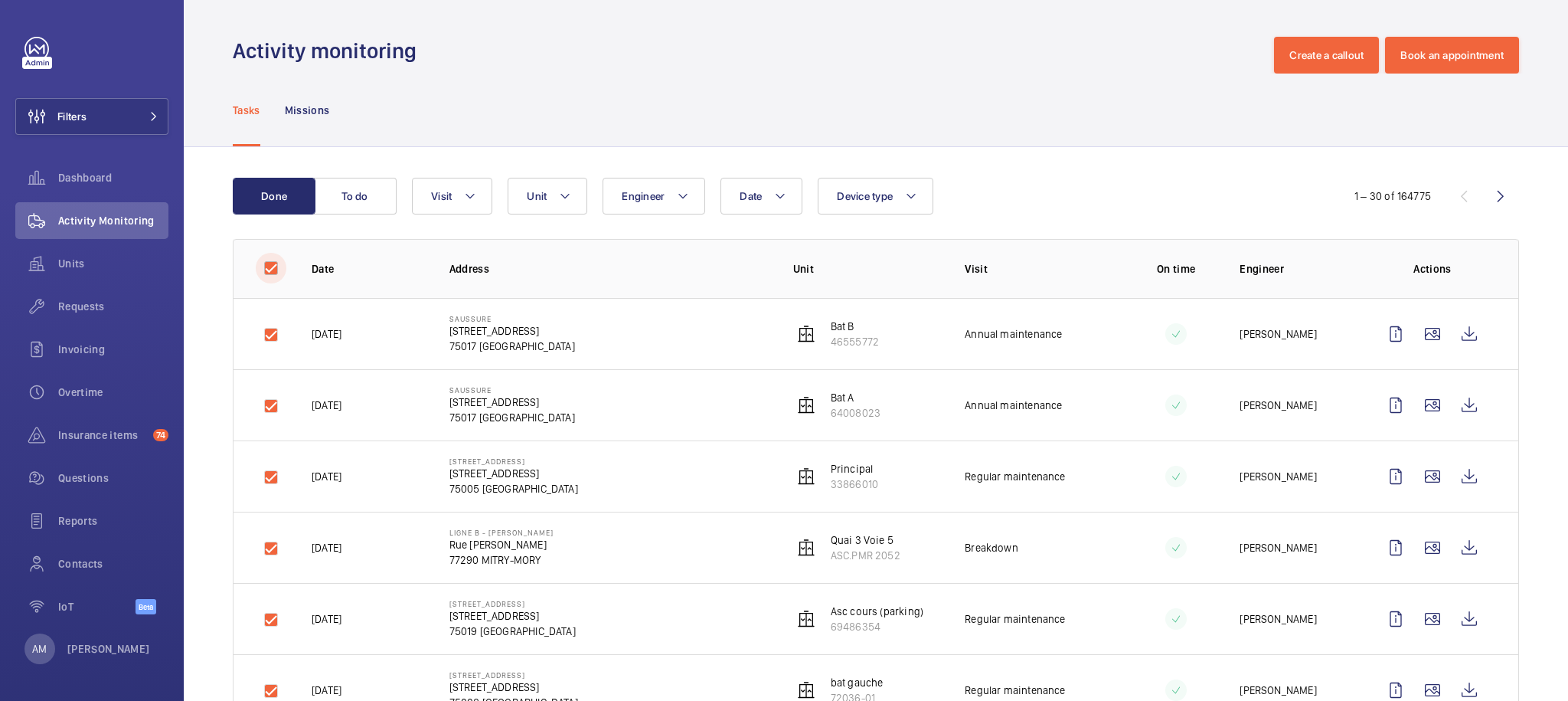
checkbox input "true"
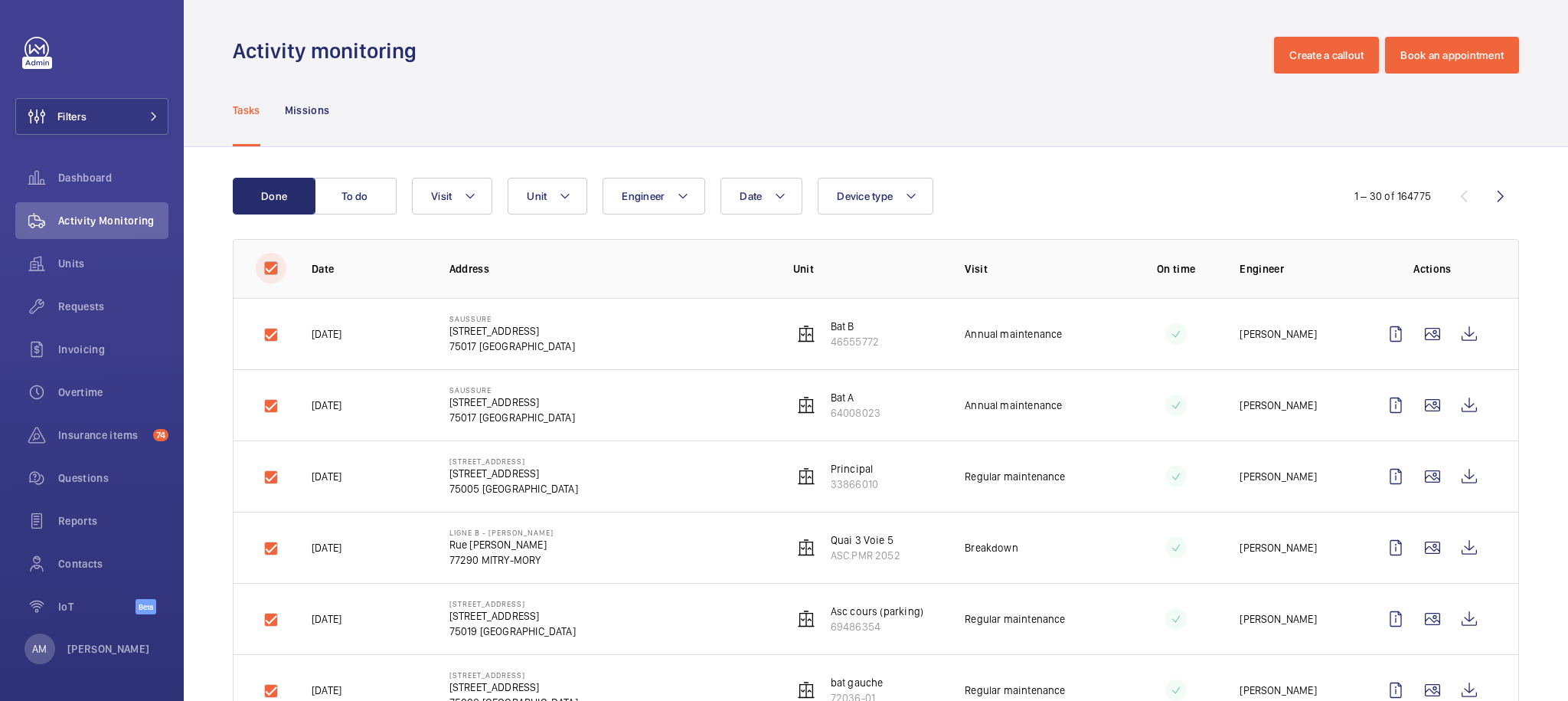
checkbox input "true"
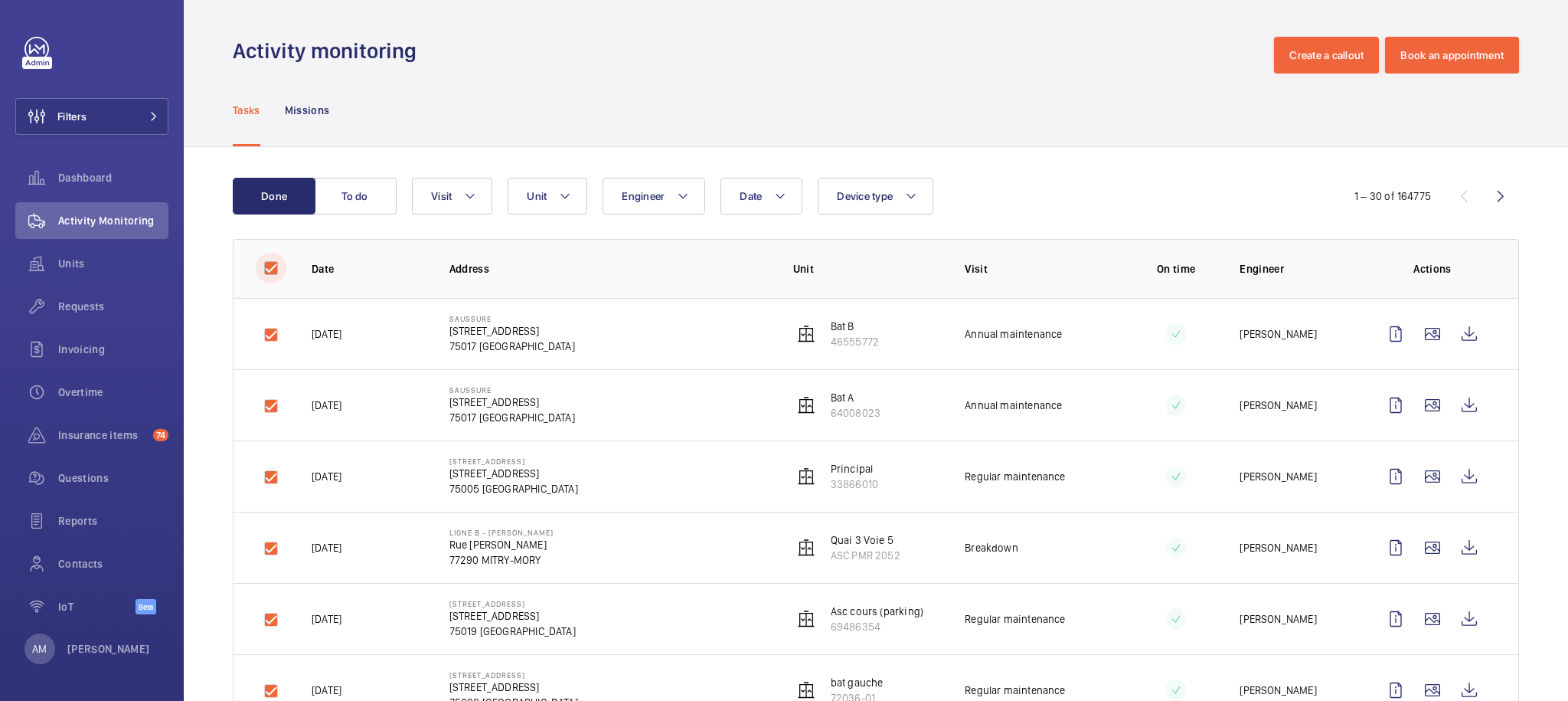
checkbox input "true"
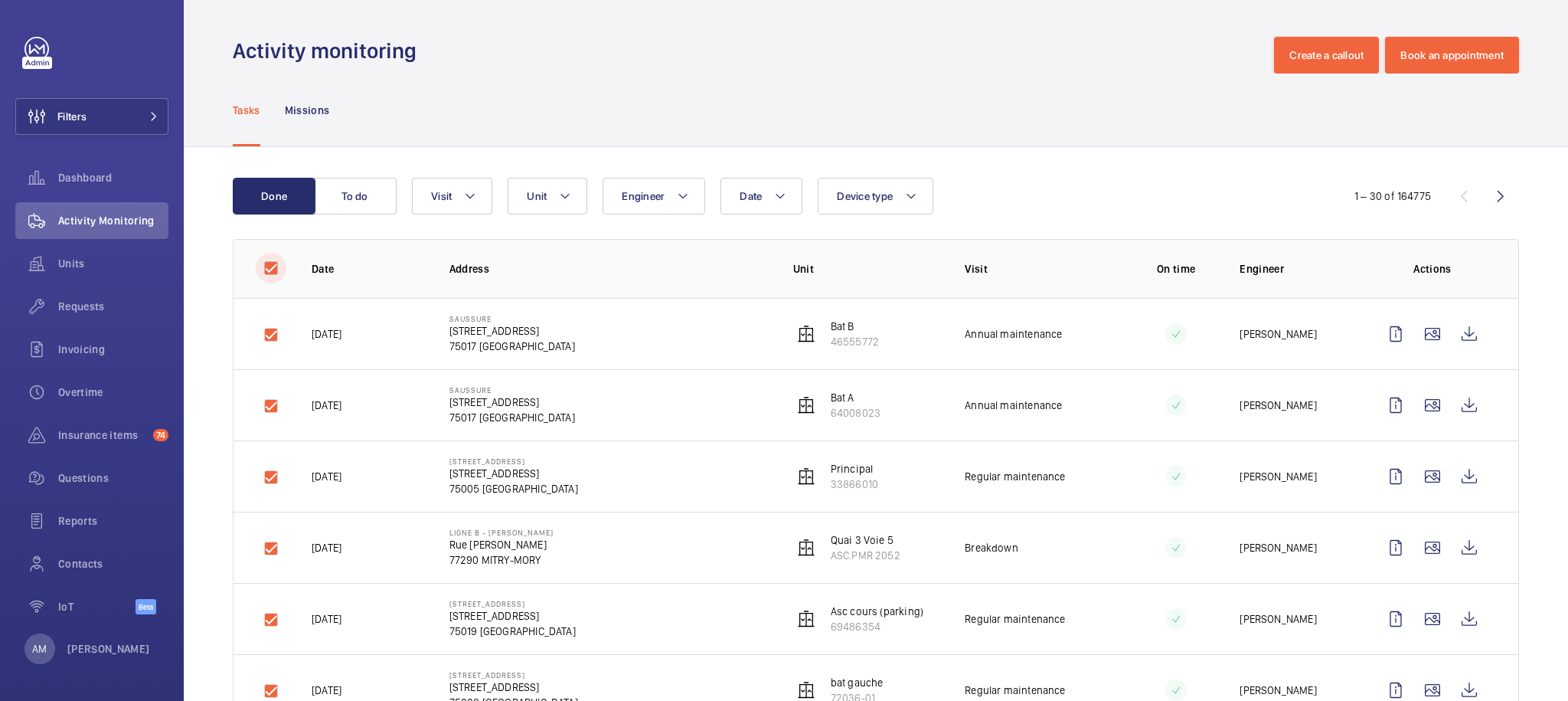
checkbox input "true"
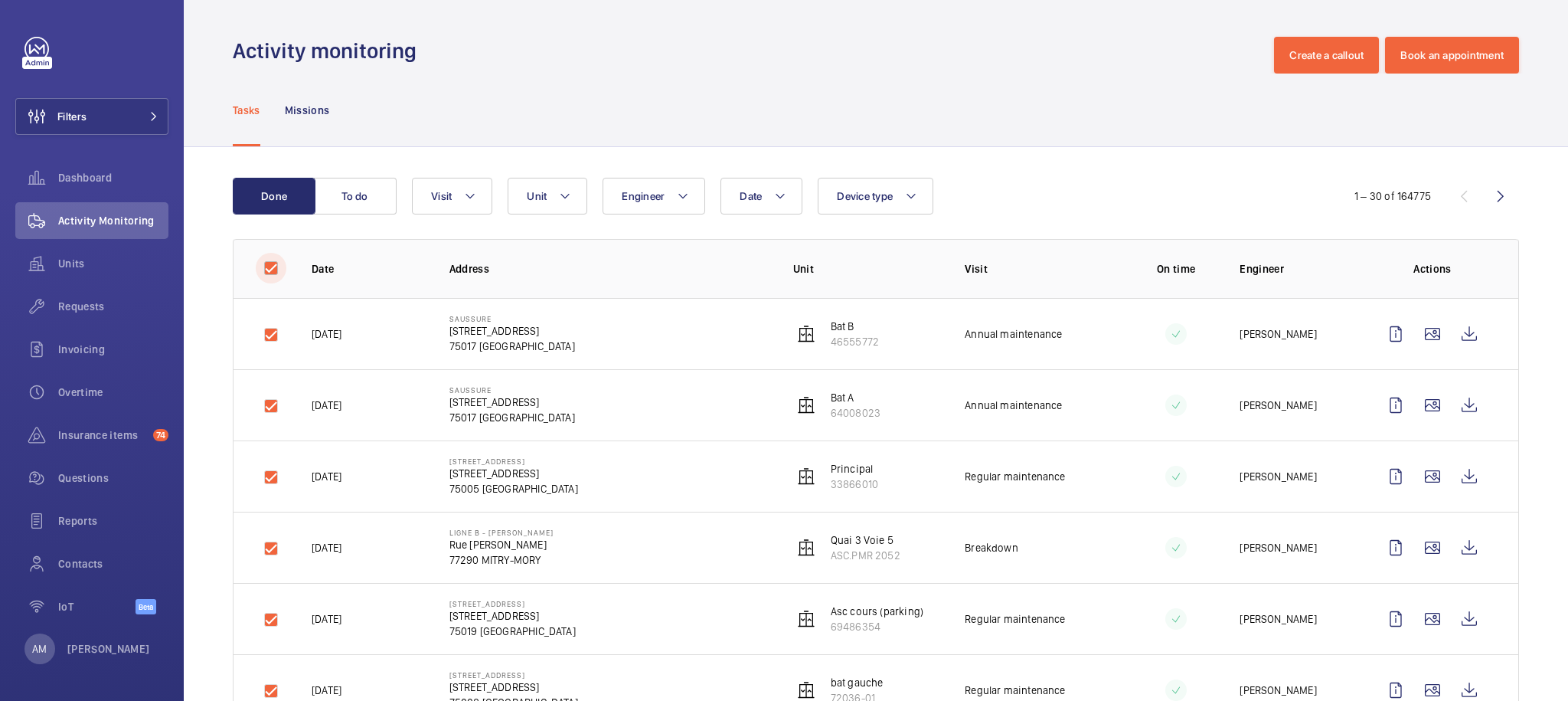
checkbox input "true"
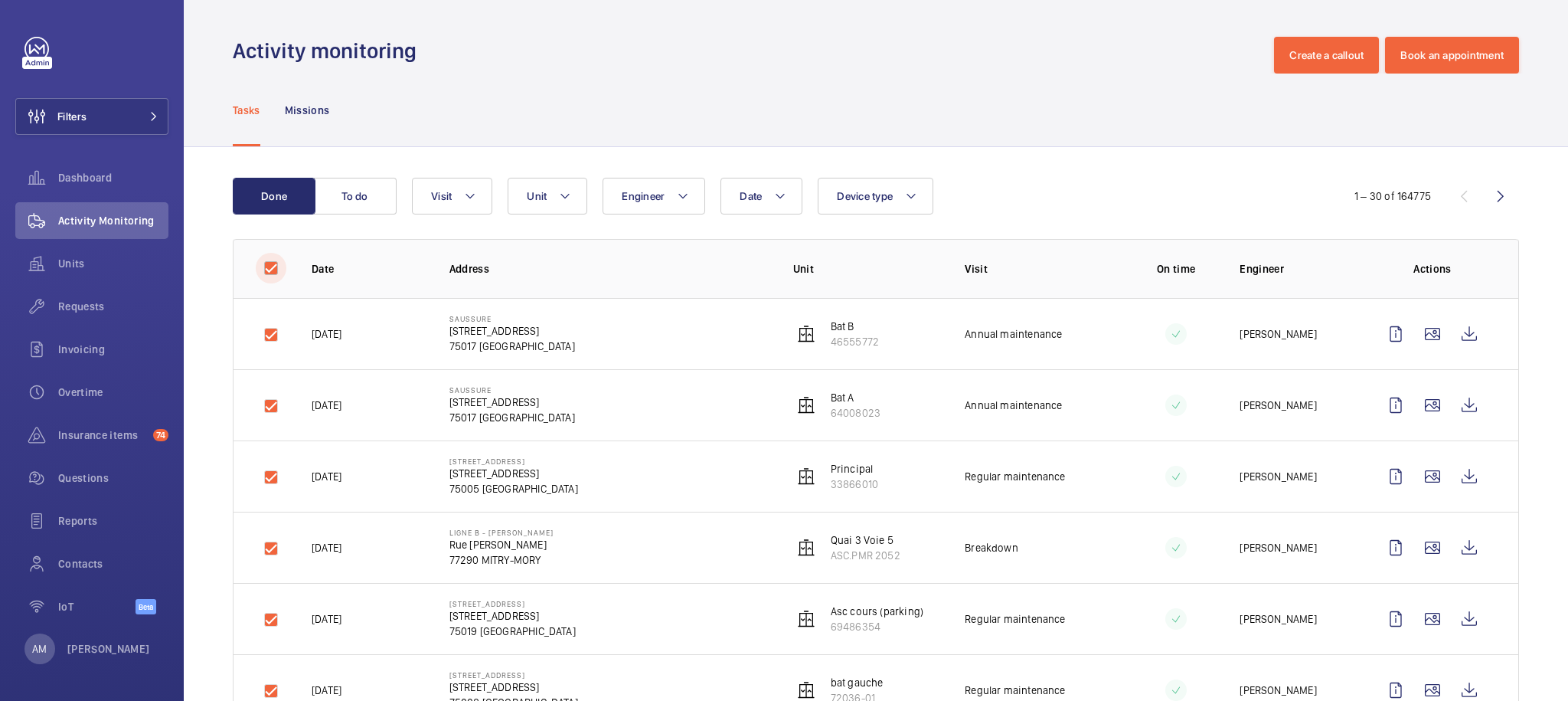
checkbox input "true"
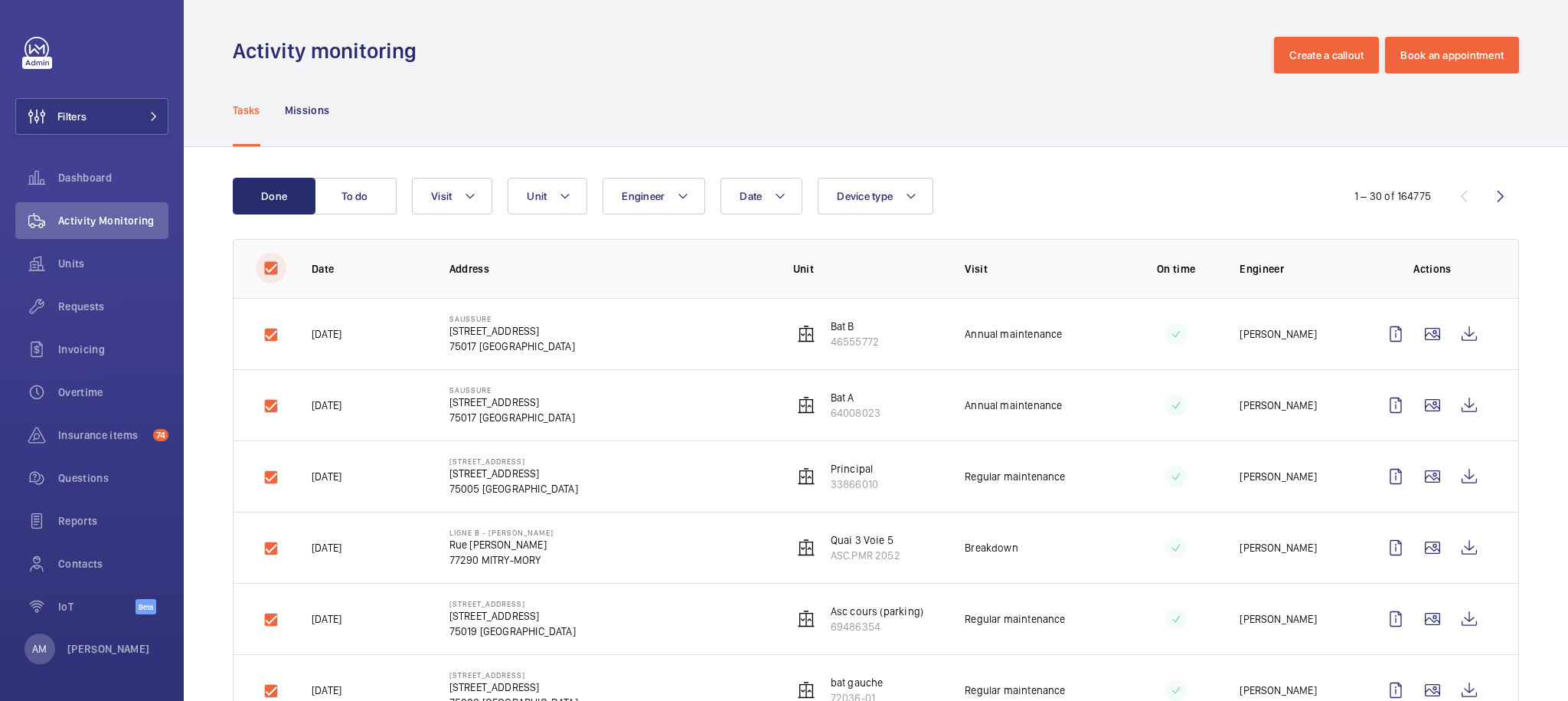
checkbox input "true"
click at [270, 271] on input "checkbox" at bounding box center [270, 267] width 30 height 30
checkbox input "false"
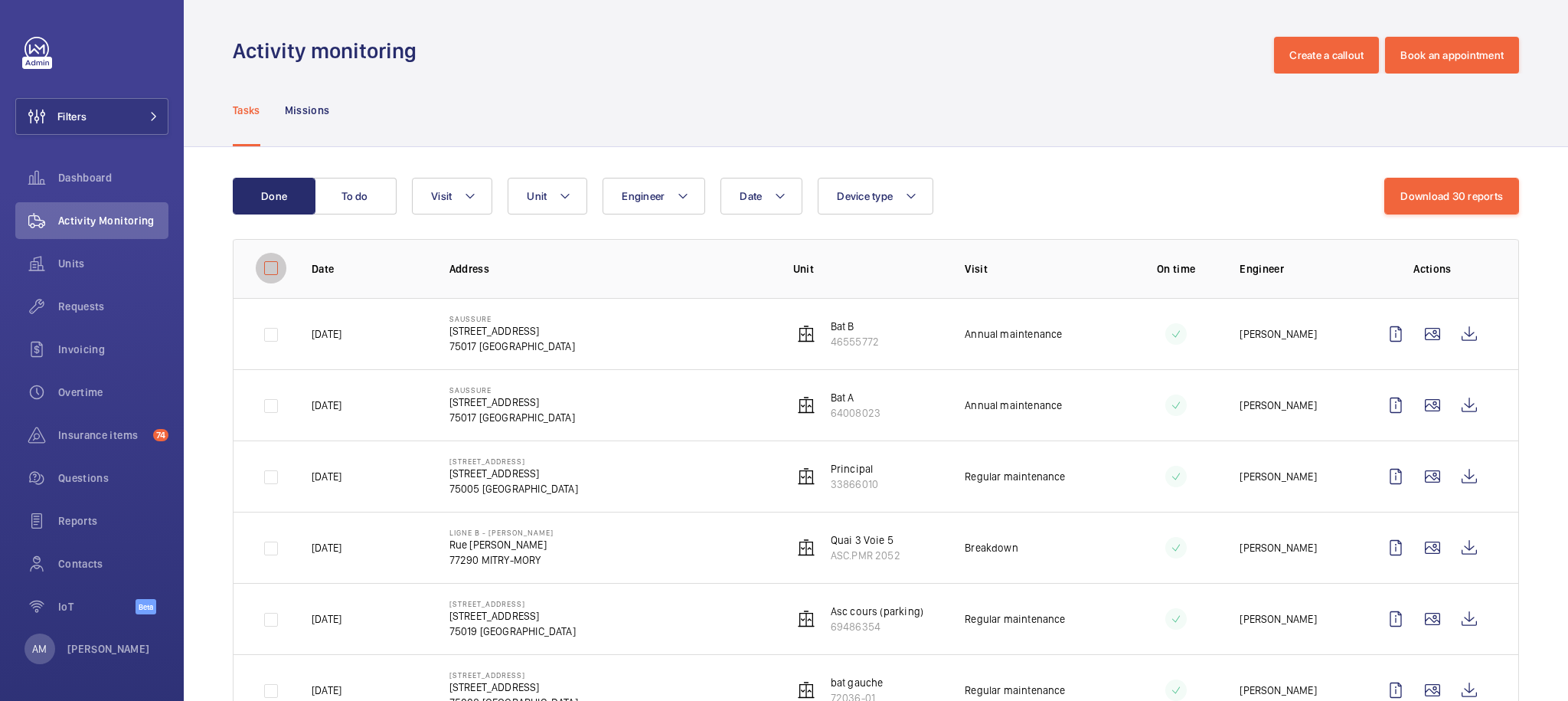
checkbox input "false"
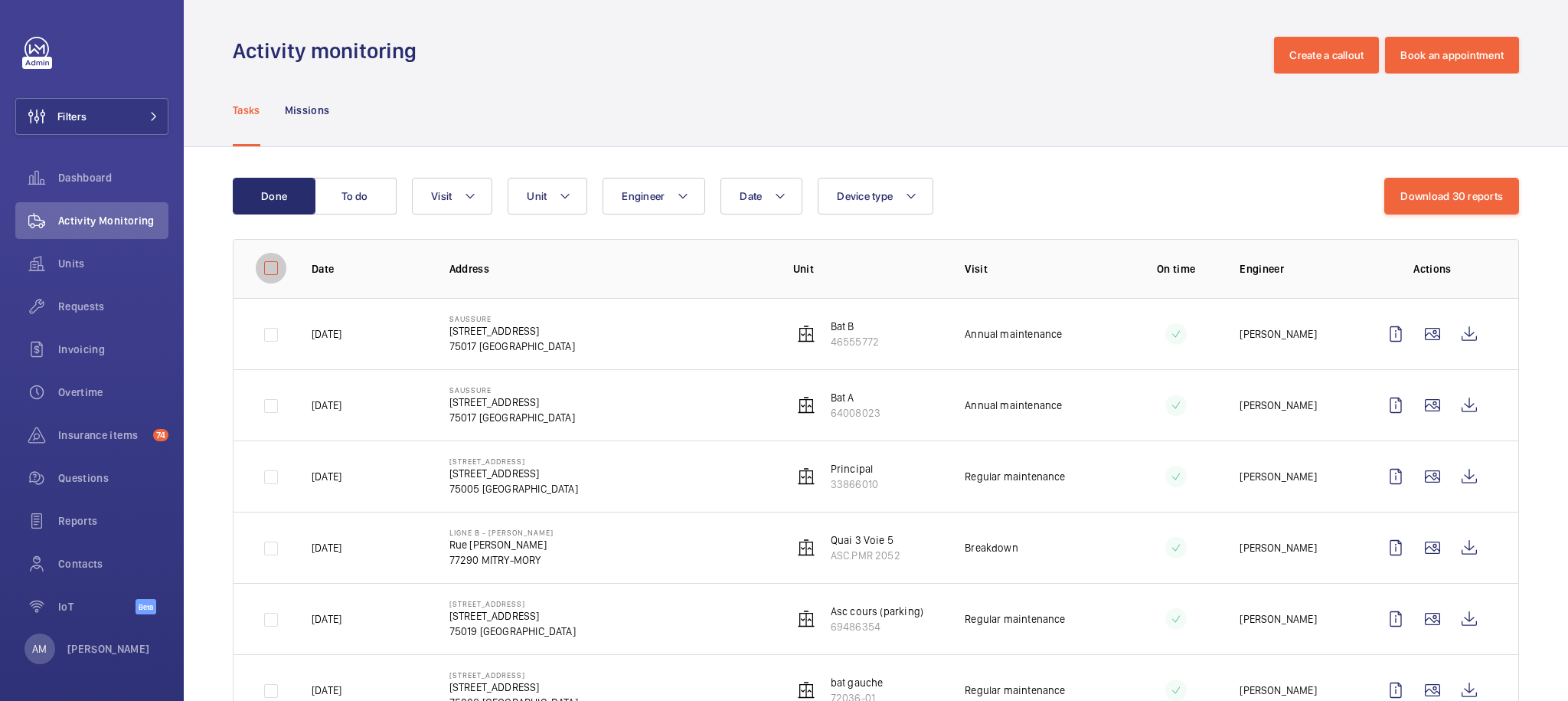
checkbox input "false"
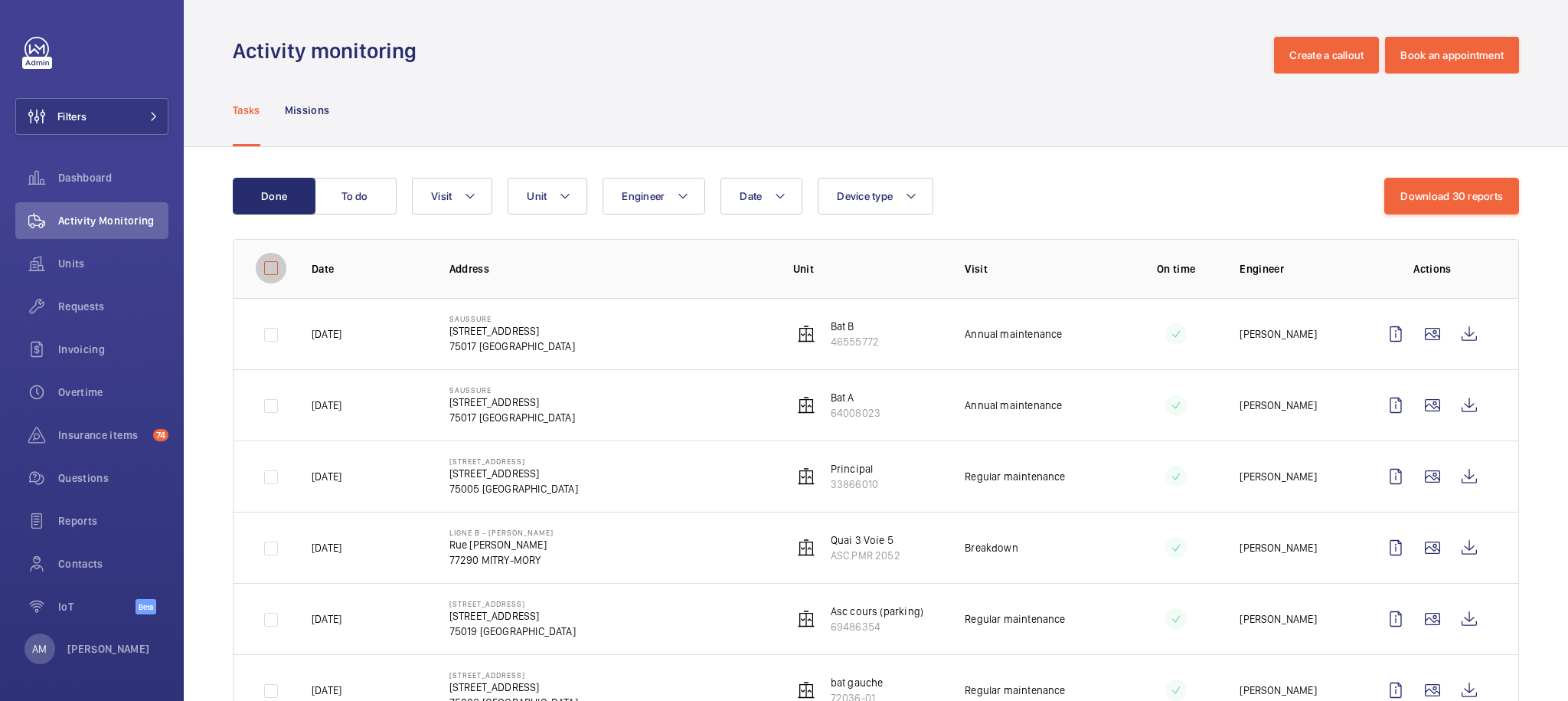
checkbox input "false"
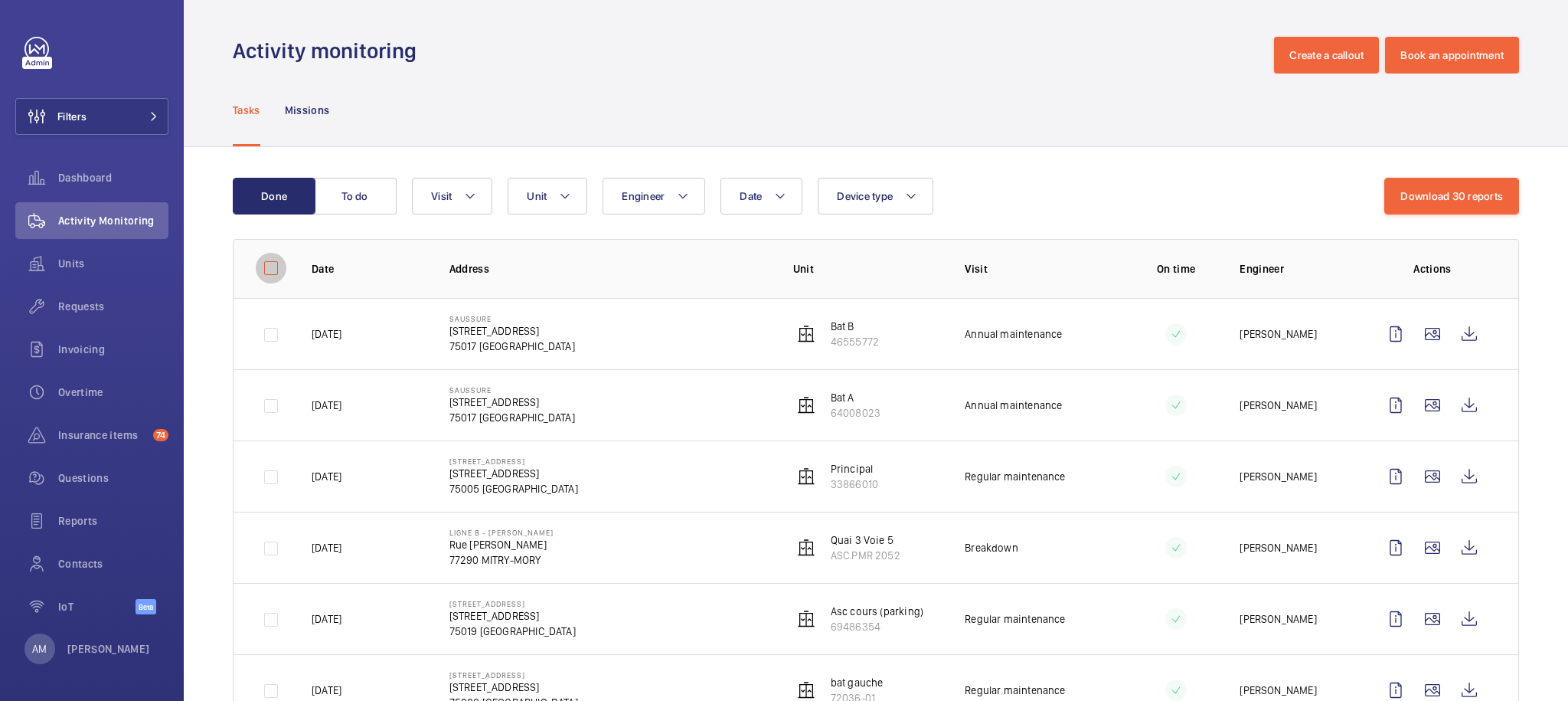
checkbox input "false"
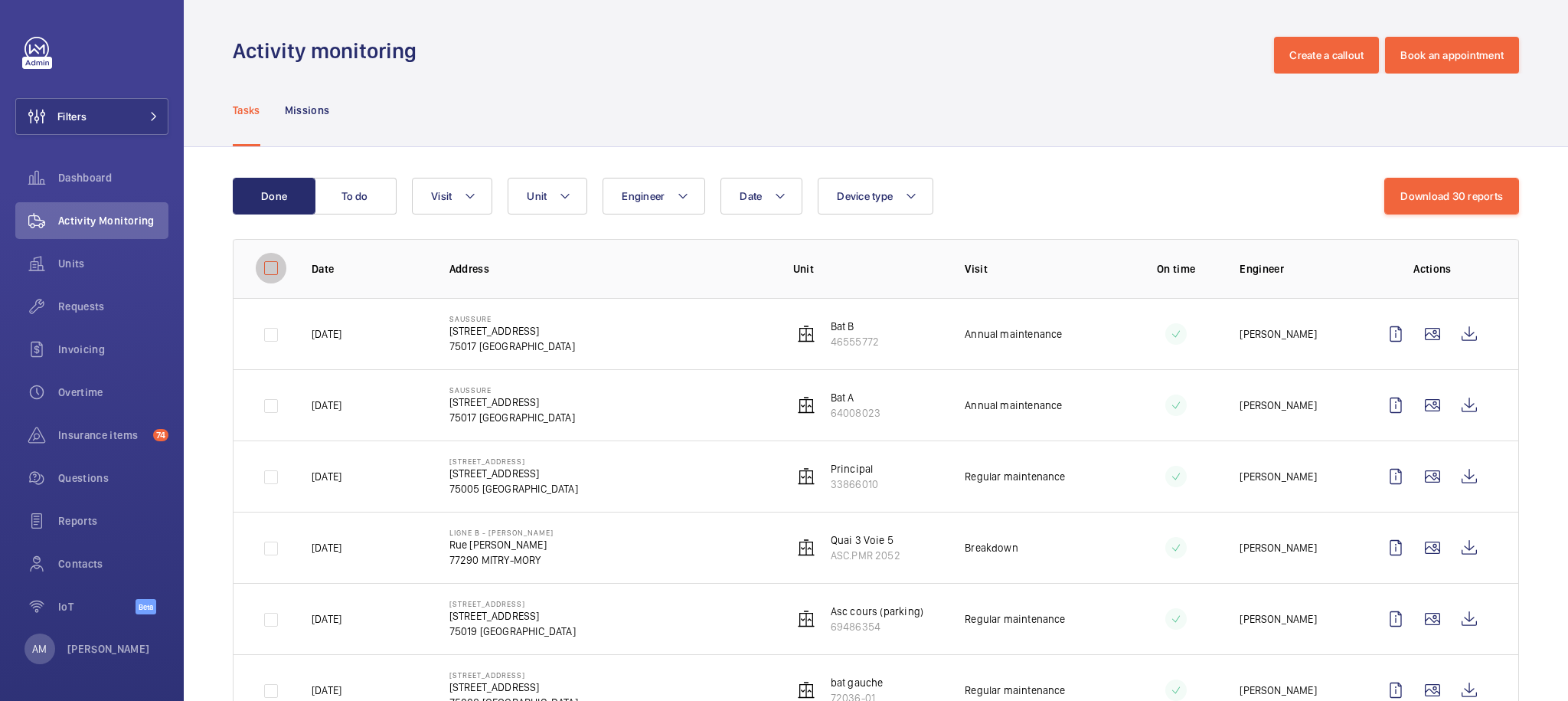
checkbox input "false"
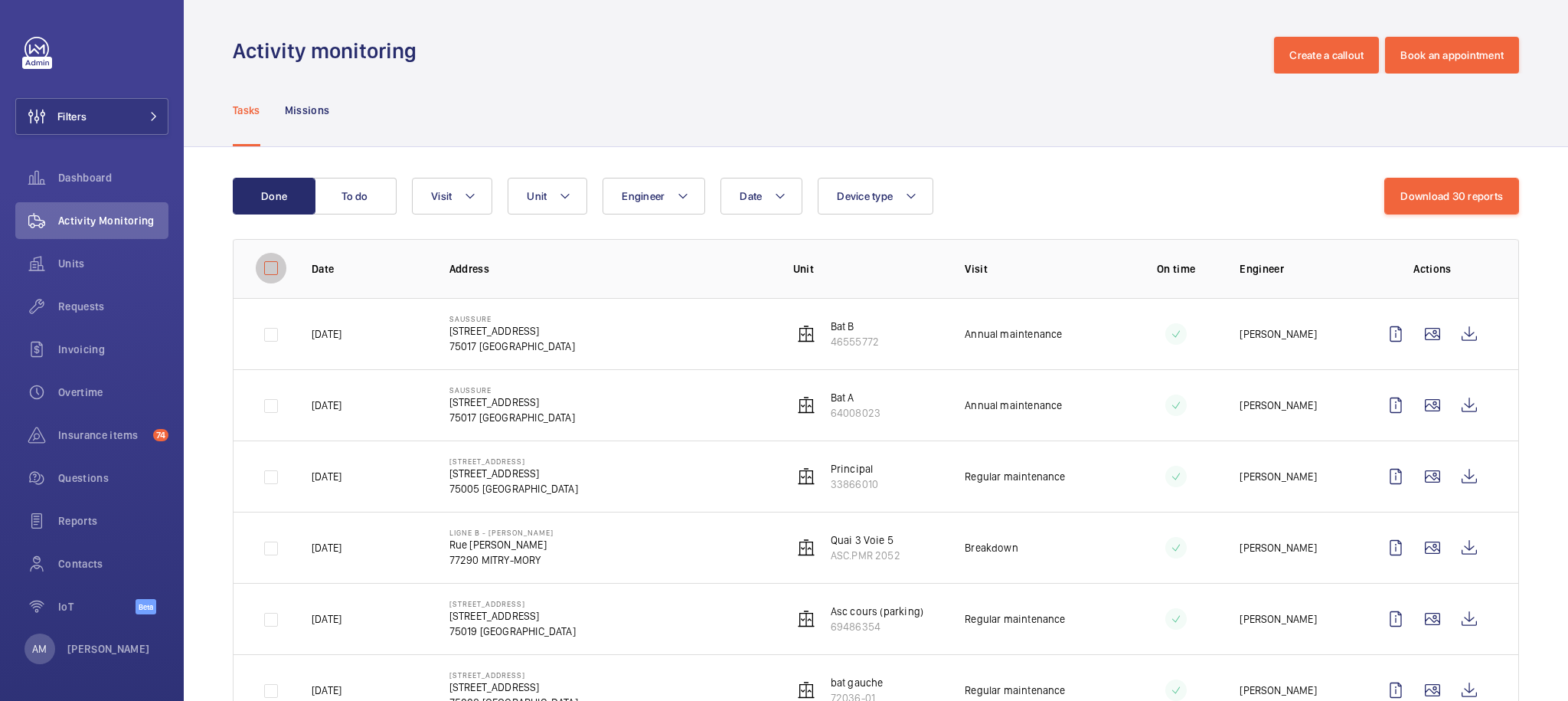
checkbox input "false"
click at [269, 271] on input "checkbox" at bounding box center [270, 267] width 30 height 30
checkbox input "true"
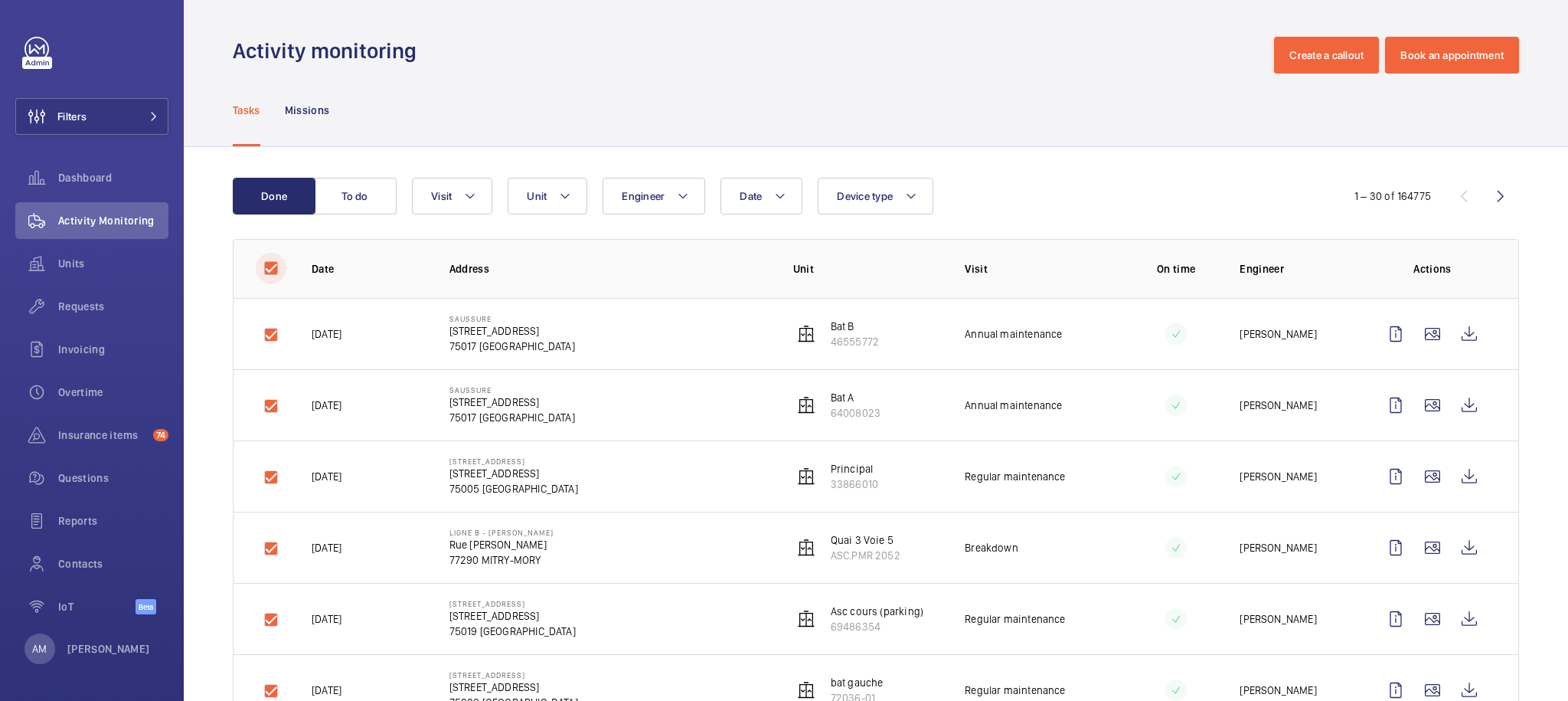
checkbox input "true"
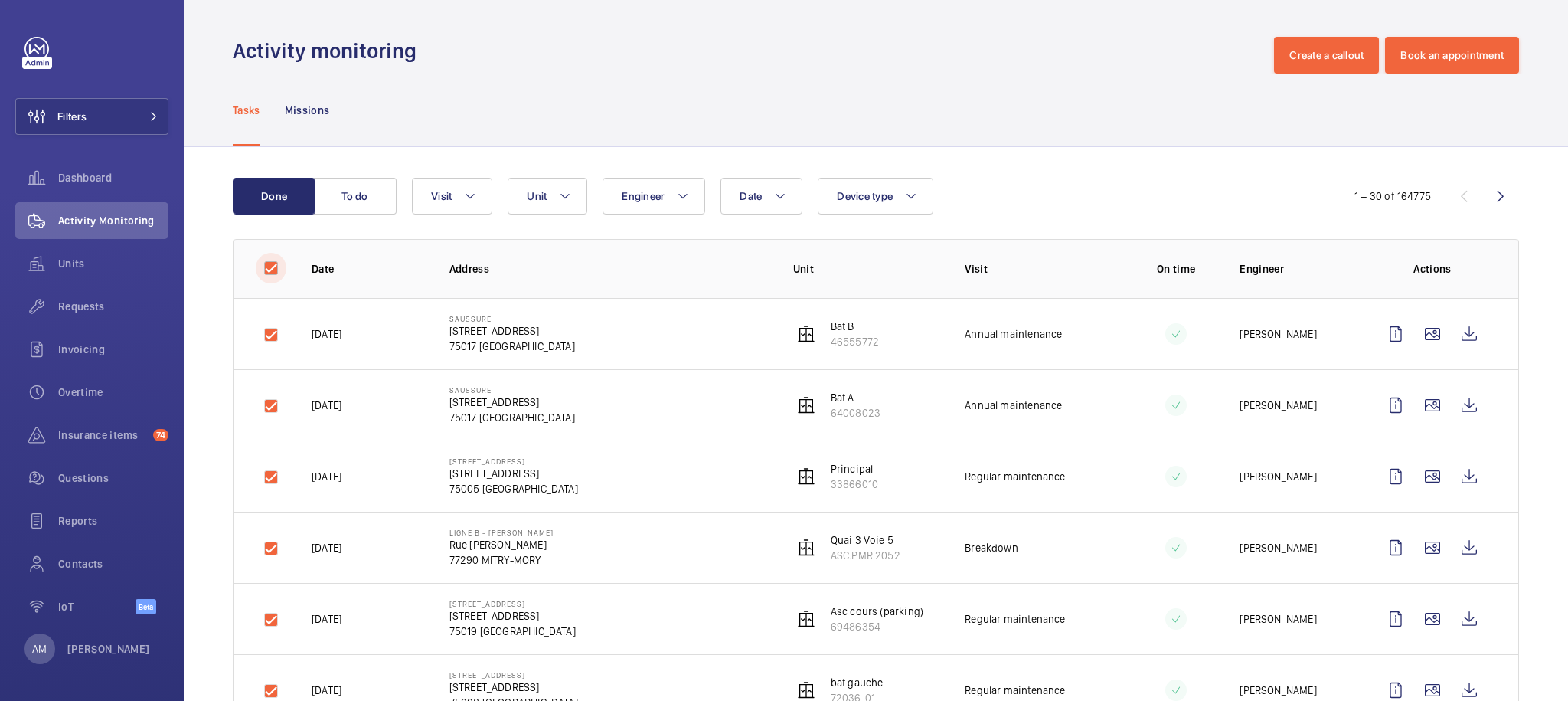
checkbox input "true"
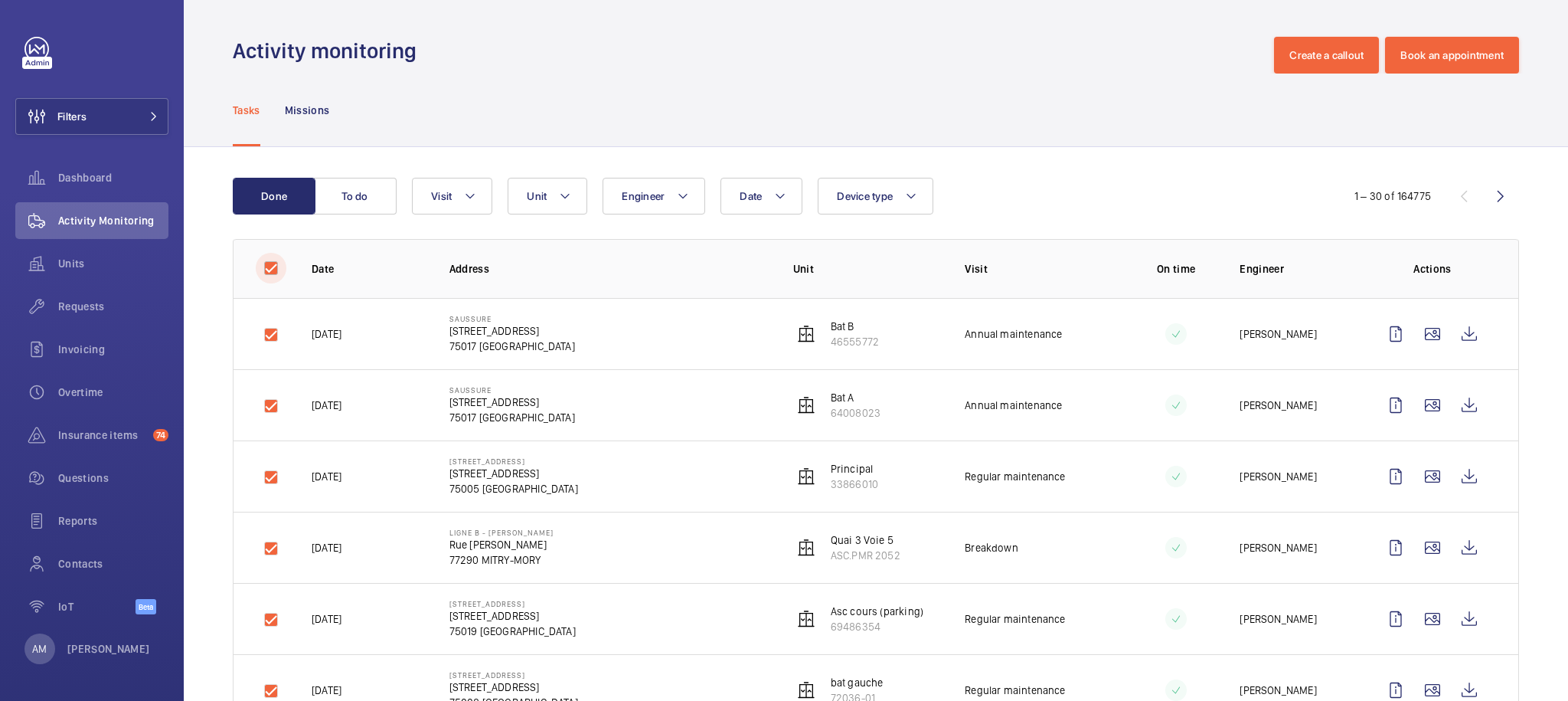
checkbox input "true"
click at [269, 271] on input "checkbox" at bounding box center [270, 267] width 30 height 30
click at [275, 339] on td at bounding box center [260, 333] width 54 height 71
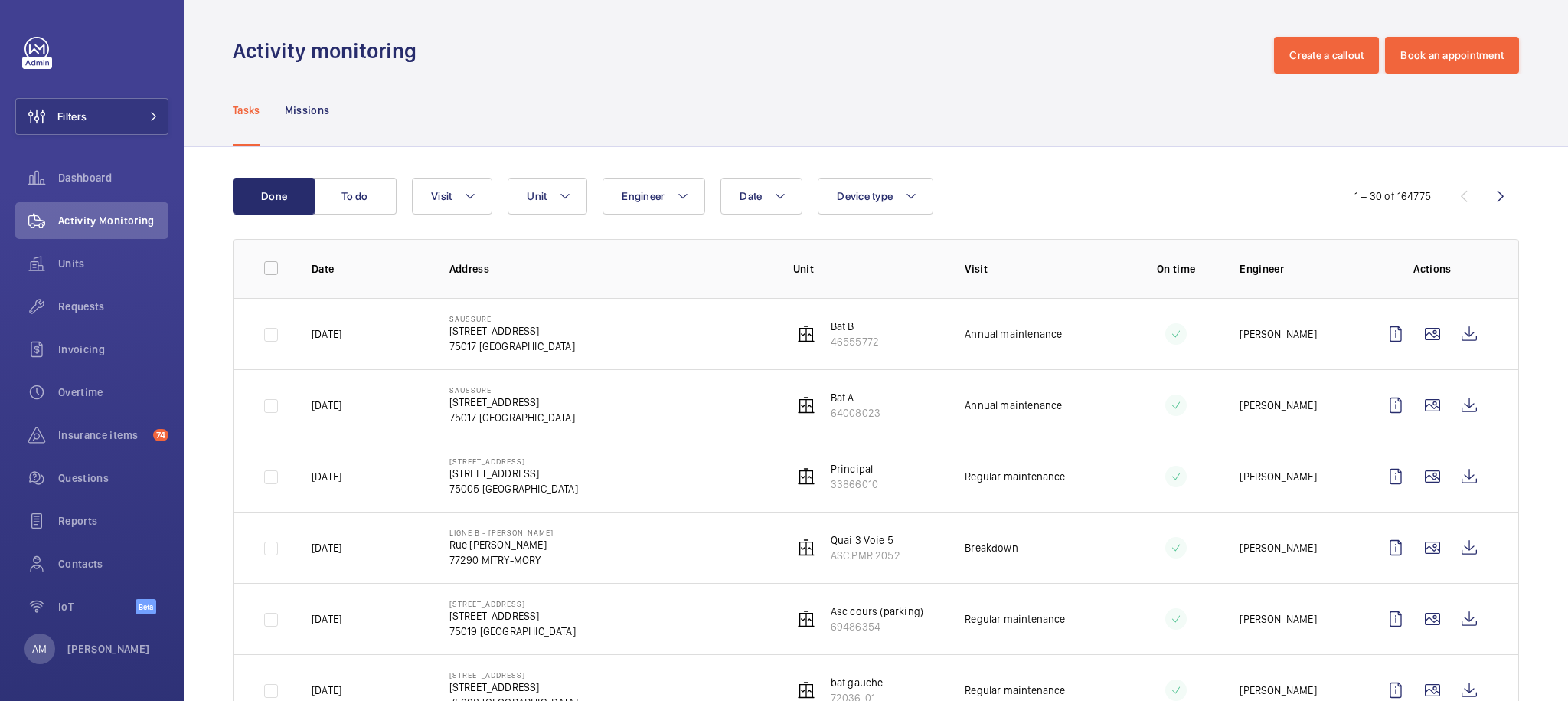
click at [275, 410] on td at bounding box center [260, 404] width 54 height 71
click at [271, 485] on td at bounding box center [260, 476] width 54 height 71
click at [276, 553] on td at bounding box center [260, 547] width 54 height 71
click at [280, 265] on input "checkbox" at bounding box center [270, 267] width 30 height 30
click at [275, 267] on input "checkbox" at bounding box center [270, 267] width 30 height 30
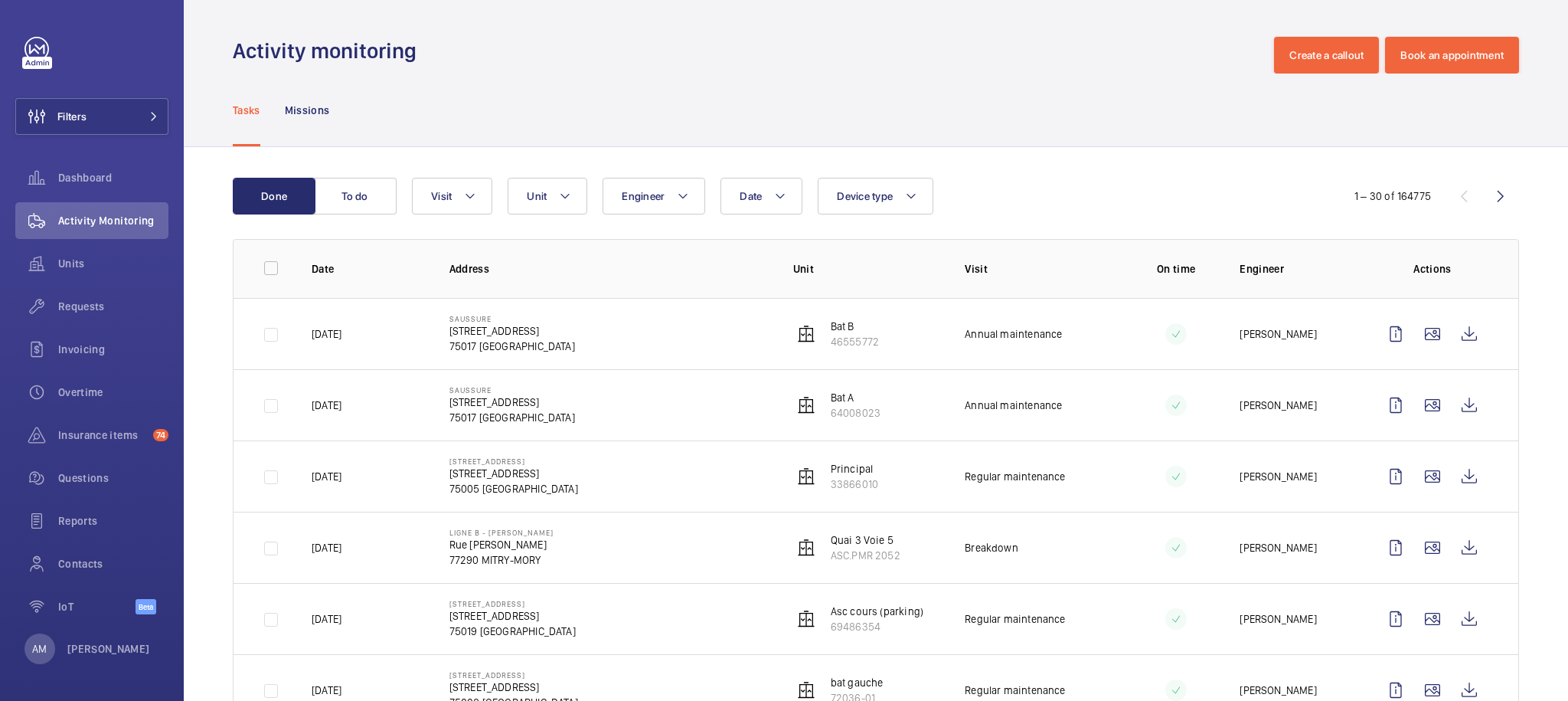
click at [270, 333] on td at bounding box center [260, 333] width 54 height 71
click at [269, 265] on input "checkbox" at bounding box center [270, 267] width 30 height 30
click at [280, 338] on td at bounding box center [260, 333] width 54 height 71
click at [268, 332] on td at bounding box center [260, 333] width 54 height 71
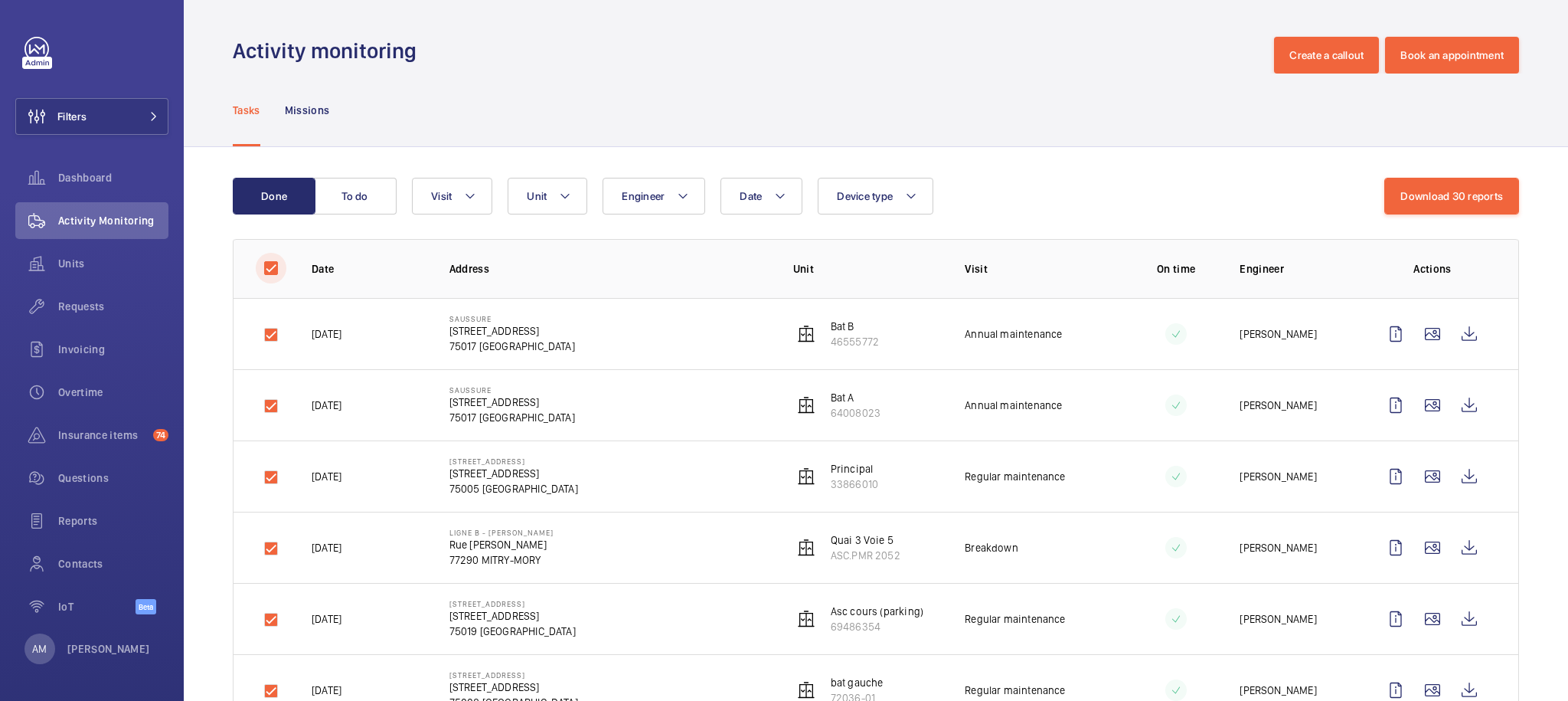
click at [265, 269] on input "checkbox" at bounding box center [270, 267] width 30 height 30
click at [269, 332] on td at bounding box center [260, 333] width 54 height 71
click at [271, 337] on td at bounding box center [260, 333] width 54 height 71
click at [272, 407] on td at bounding box center [260, 404] width 54 height 71
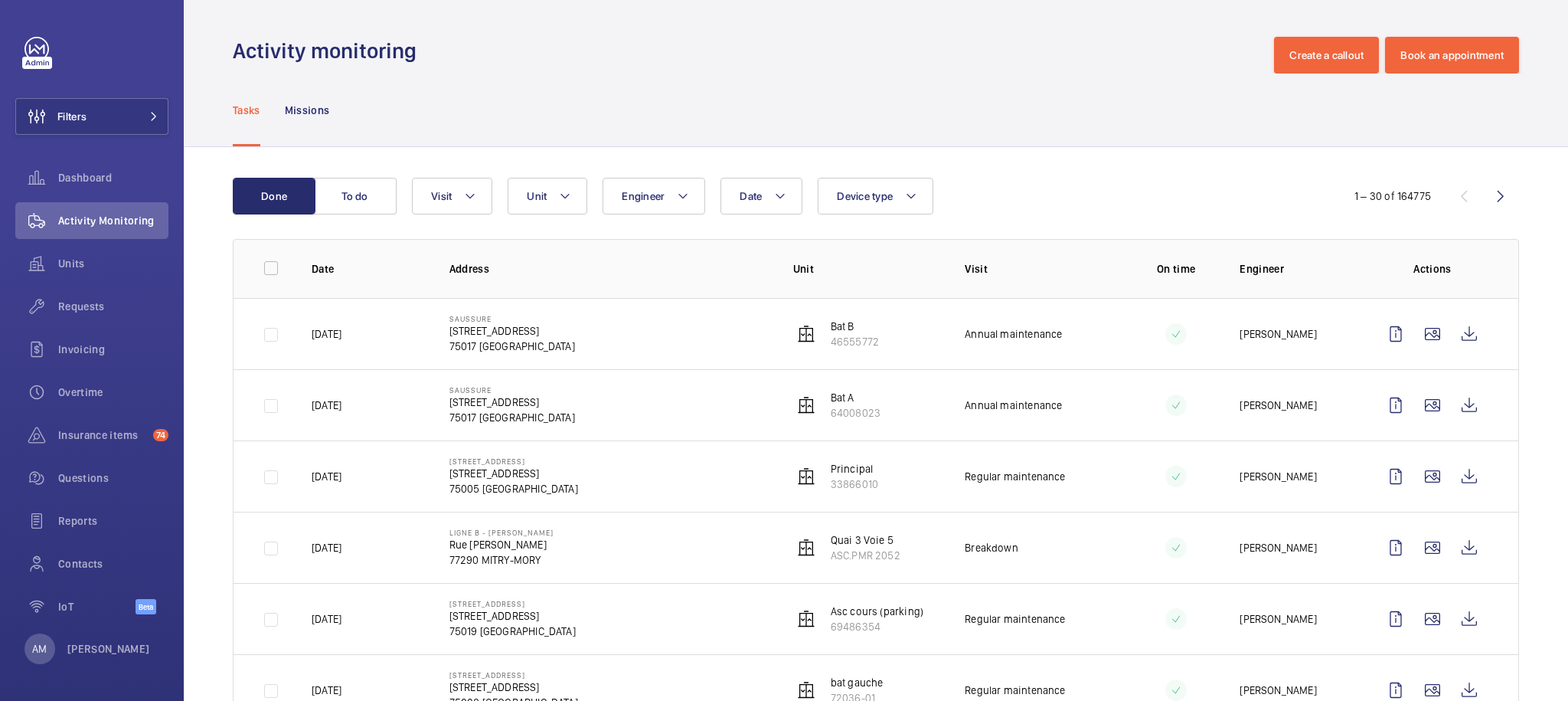
click at [273, 480] on td at bounding box center [260, 476] width 54 height 71
click at [274, 553] on td at bounding box center [260, 547] width 54 height 71
click at [265, 624] on td at bounding box center [260, 618] width 54 height 71
click at [263, 263] on input "checkbox" at bounding box center [270, 267] width 30 height 30
click at [261, 271] on input "checkbox" at bounding box center [270, 267] width 30 height 30
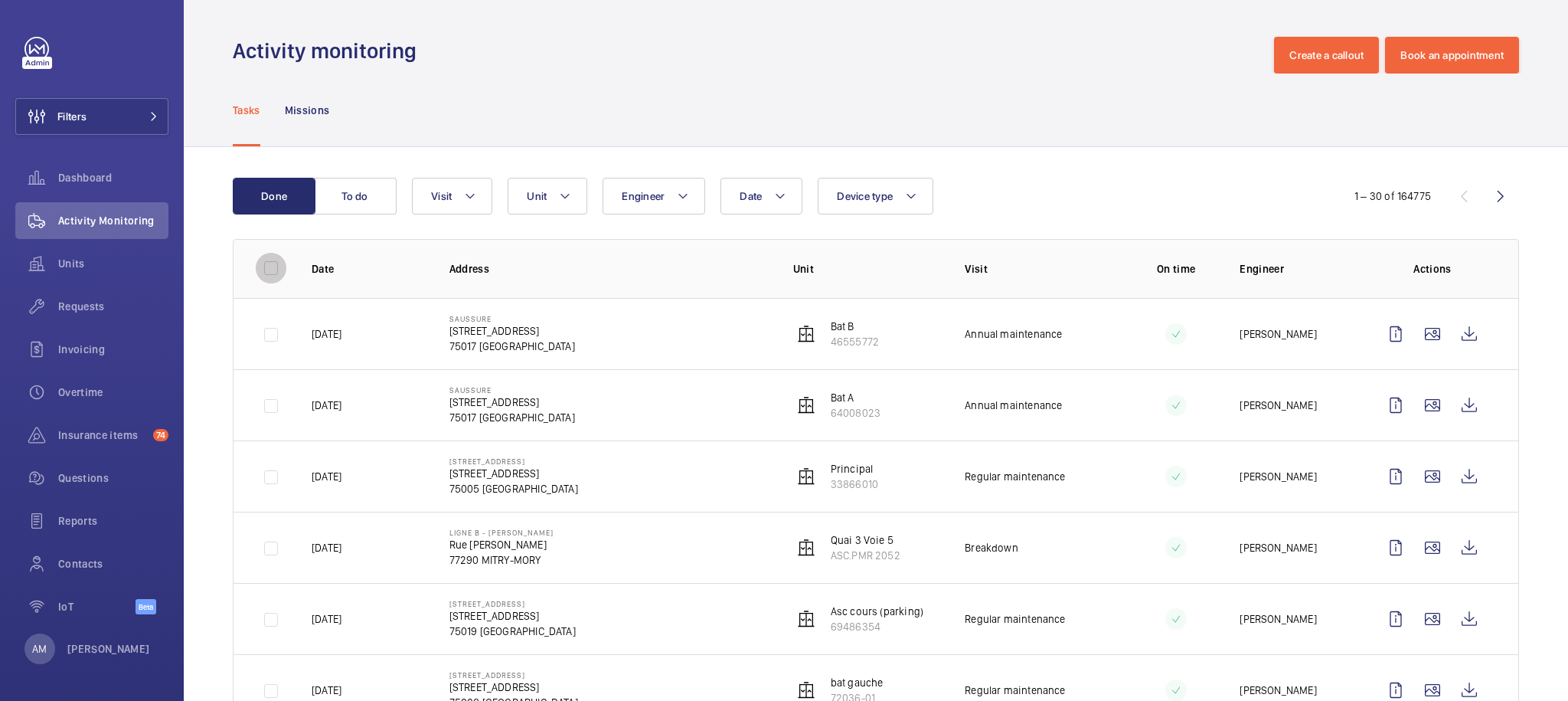
click at [274, 271] on input "checkbox" at bounding box center [270, 267] width 30 height 30
click at [272, 335] on td at bounding box center [260, 333] width 54 height 71
click at [270, 342] on td at bounding box center [260, 333] width 54 height 71
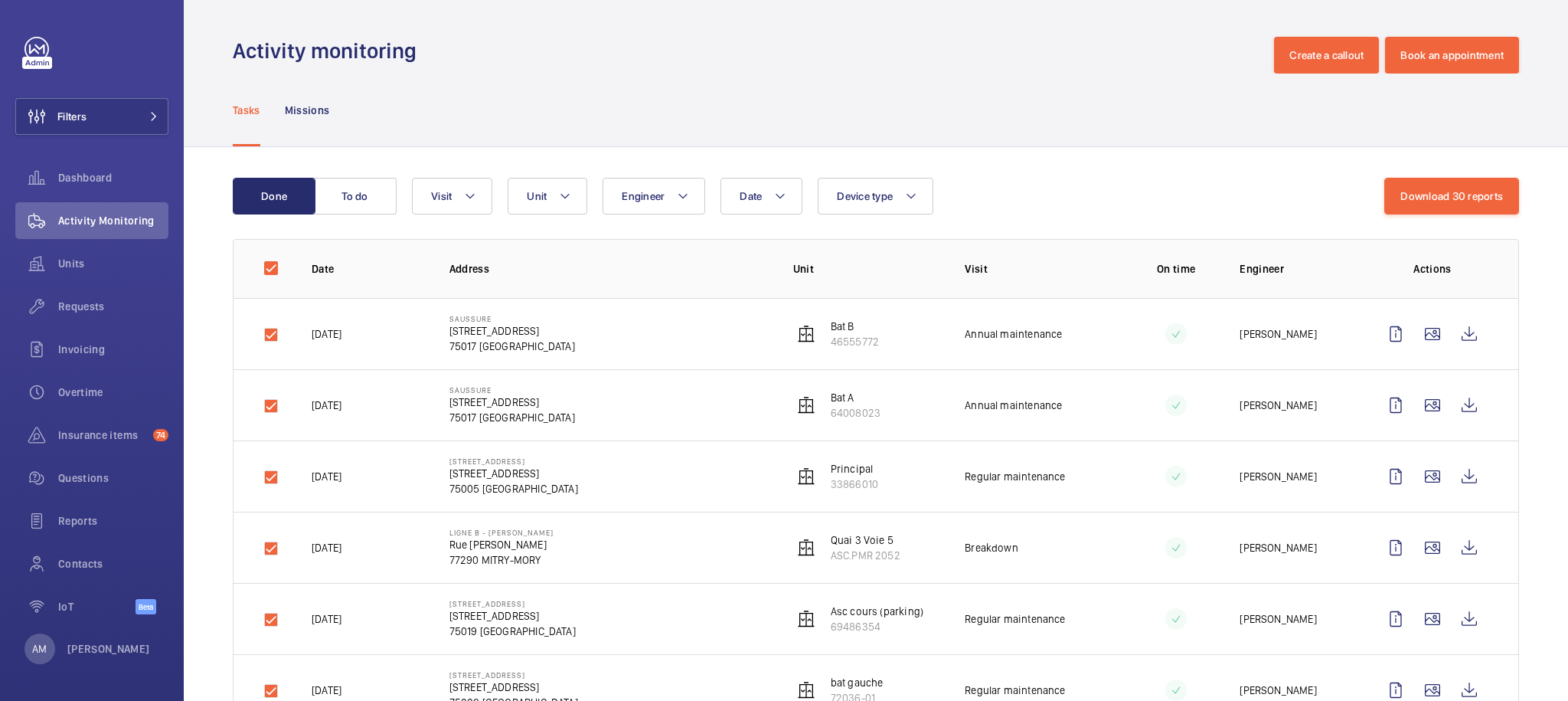
click at [270, 342] on td at bounding box center [260, 333] width 54 height 71
click at [270, 406] on td at bounding box center [260, 404] width 54 height 71
drag, startPoint x: 270, startPoint y: 406, endPoint x: 277, endPoint y: 378, distance: 28.9
click at [270, 406] on td at bounding box center [260, 404] width 54 height 71
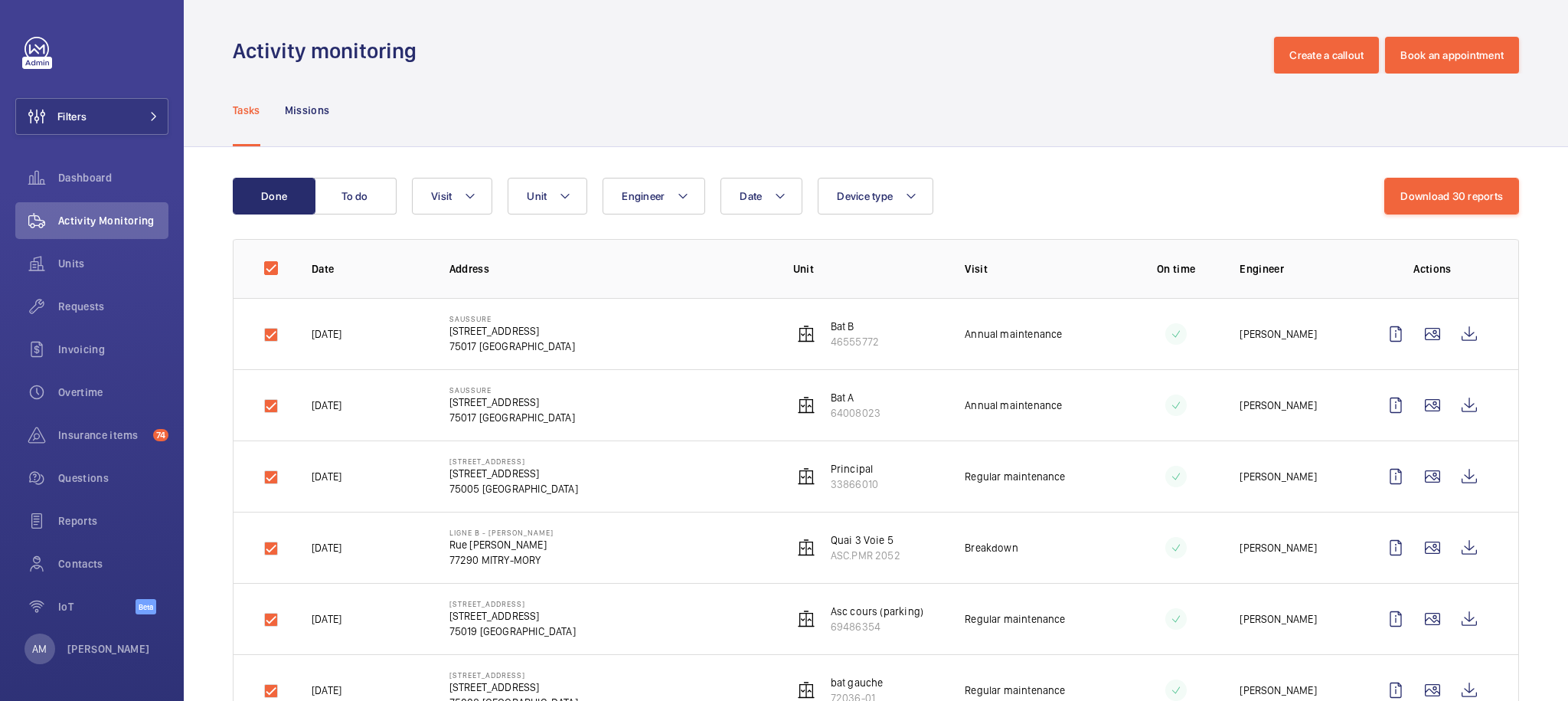
click at [274, 331] on td at bounding box center [260, 333] width 54 height 71
click at [273, 267] on input "checkbox" at bounding box center [270, 267] width 30 height 30
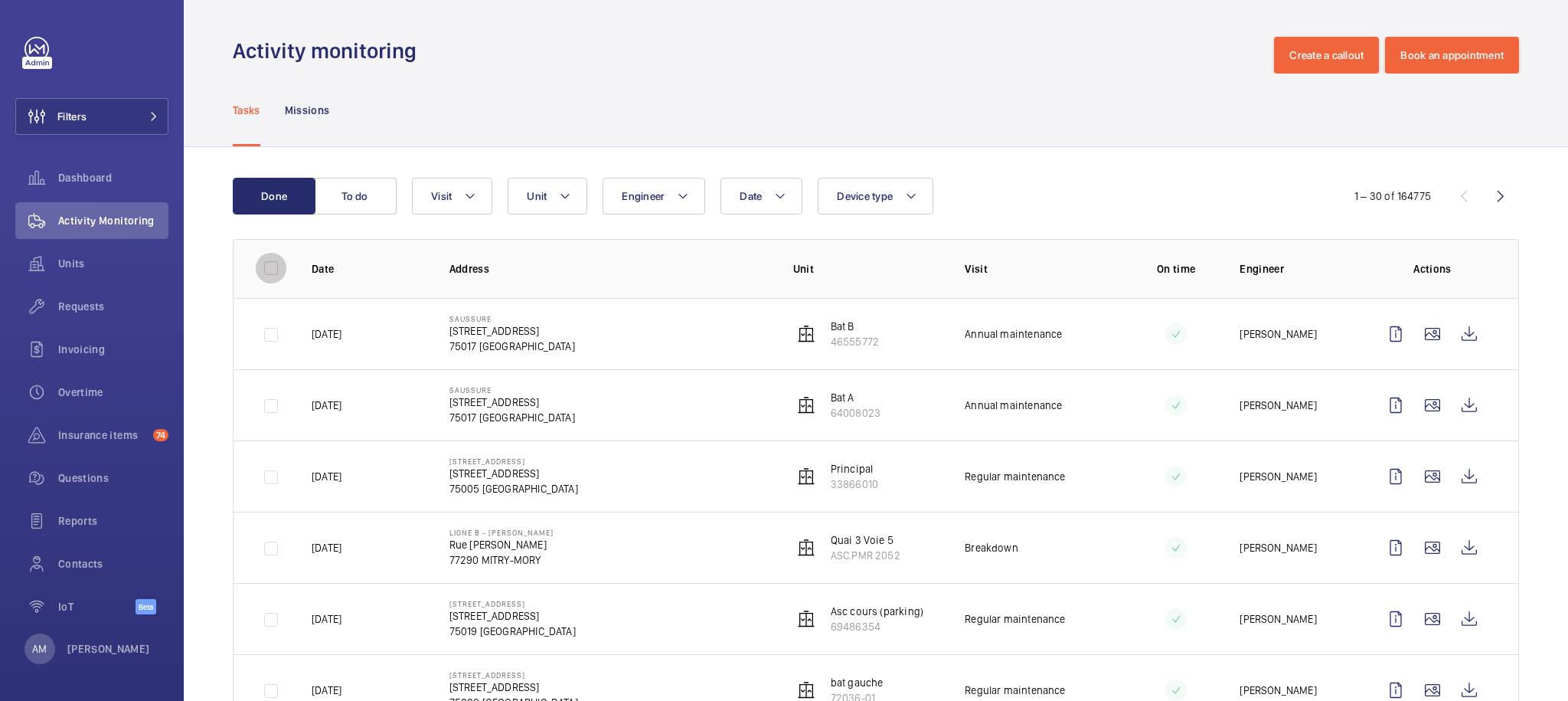
click at [273, 267] on input "checkbox" at bounding box center [270, 267] width 30 height 30
click at [270, 265] on input "checkbox" at bounding box center [270, 267] width 30 height 30
click at [1124, 208] on div "Date Engineer Unit Device type Visit" at bounding box center [871, 196] width 918 height 37
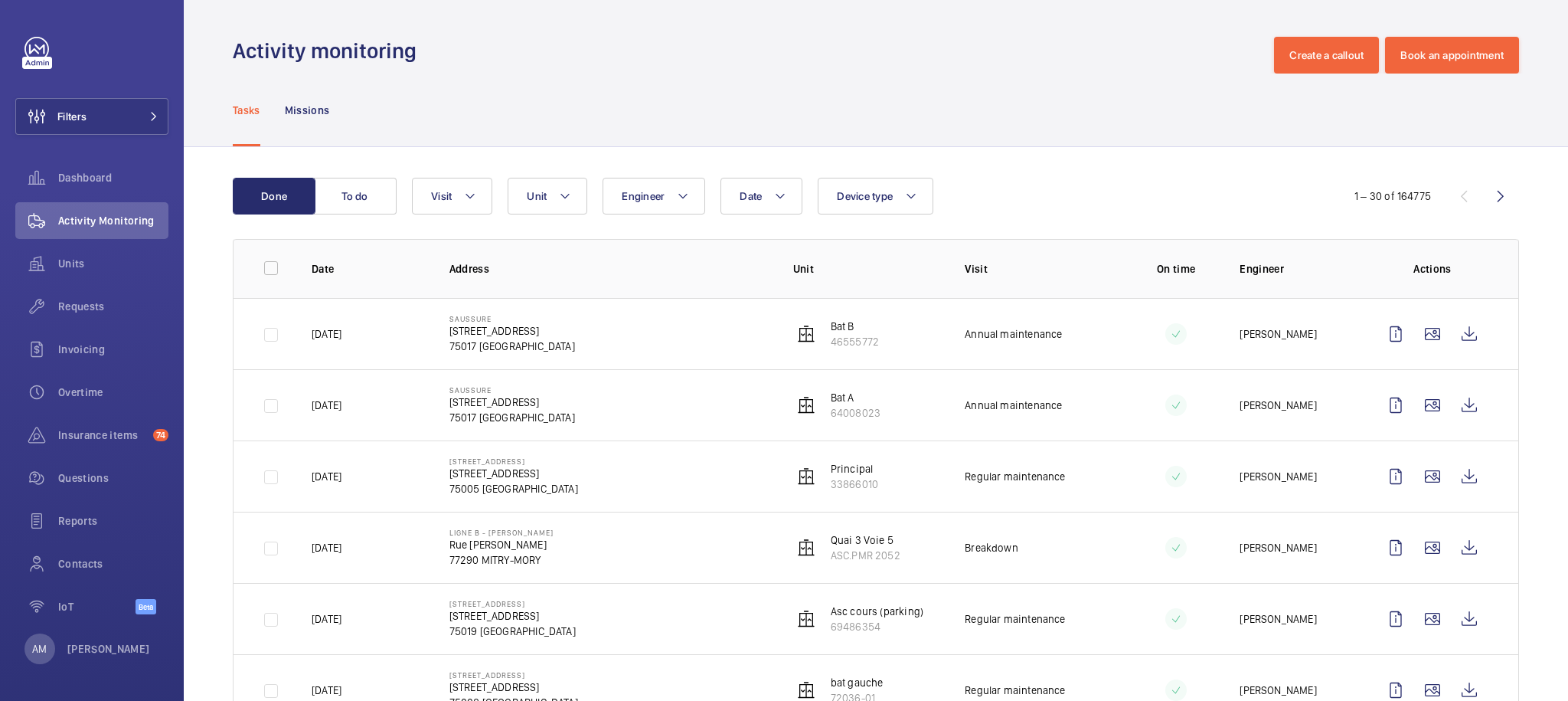
click at [270, 333] on td at bounding box center [260, 333] width 54 height 71
click at [269, 269] on input "checkbox" at bounding box center [270, 267] width 30 height 30
